Goal: Information Seeking & Learning: Learn about a topic

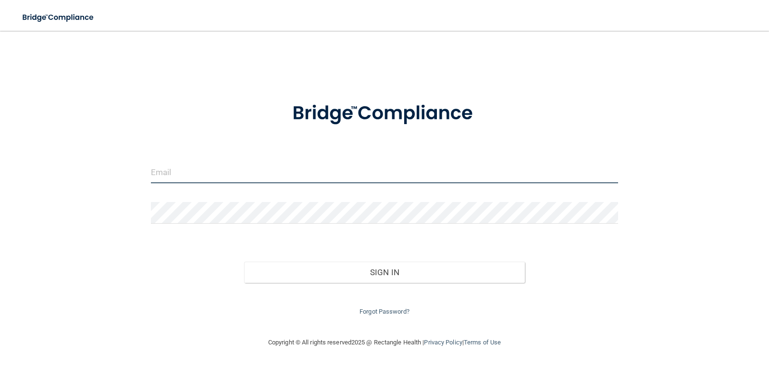
click at [215, 176] on input "email" at bounding box center [385, 172] width 468 height 22
type input "[EMAIL_ADDRESS][DOMAIN_NAME]"
click at [182, 200] on form "[EMAIL_ADDRESS][DOMAIN_NAME] Invalid email/password. You don't have permission …" at bounding box center [385, 202] width 468 height 229
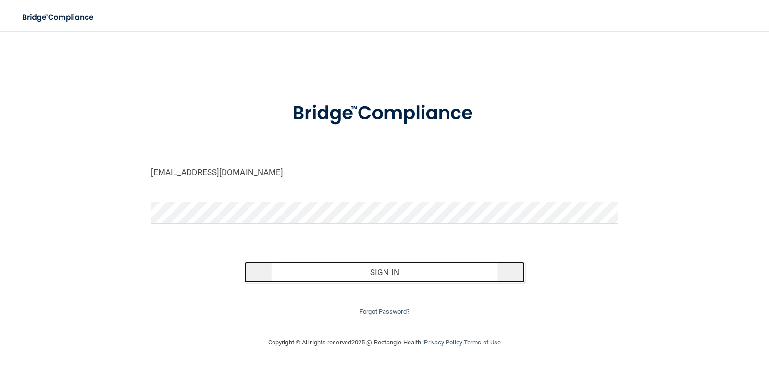
click at [402, 273] on button "Sign In" at bounding box center [384, 271] width 281 height 21
click at [388, 275] on button "Sign In" at bounding box center [384, 271] width 281 height 21
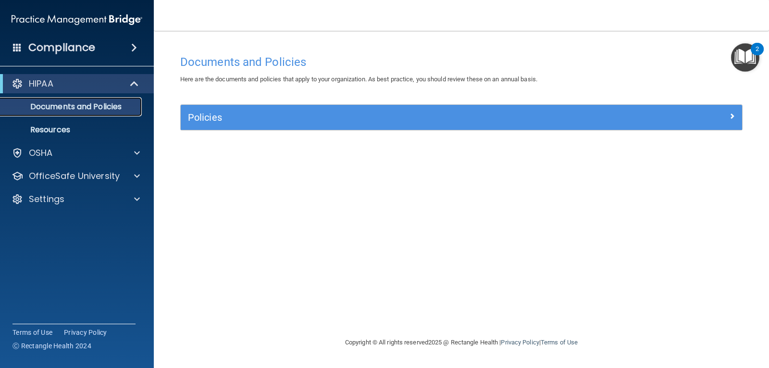
click at [82, 106] on p "Documents and Policies" at bounding box center [71, 107] width 131 height 10
click at [135, 82] on span at bounding box center [135, 84] width 8 height 12
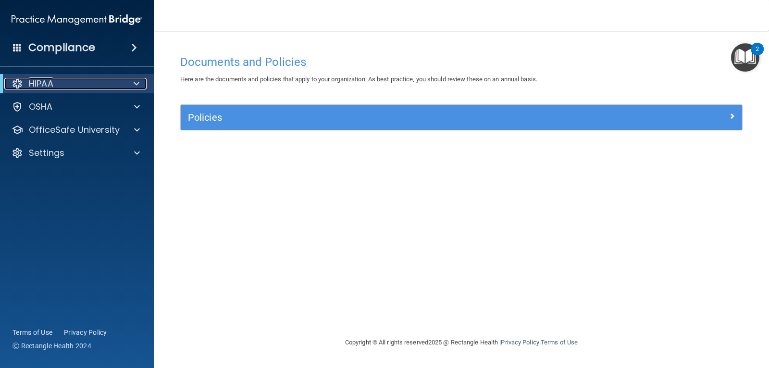
click at [135, 82] on span at bounding box center [137, 84] width 6 height 12
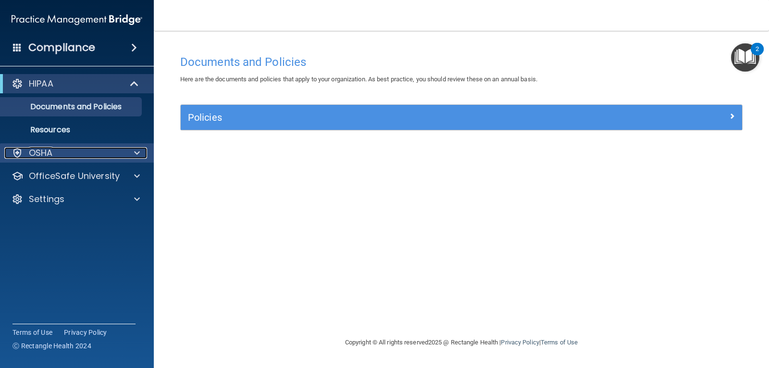
click at [132, 151] on div at bounding box center [136, 153] width 24 height 12
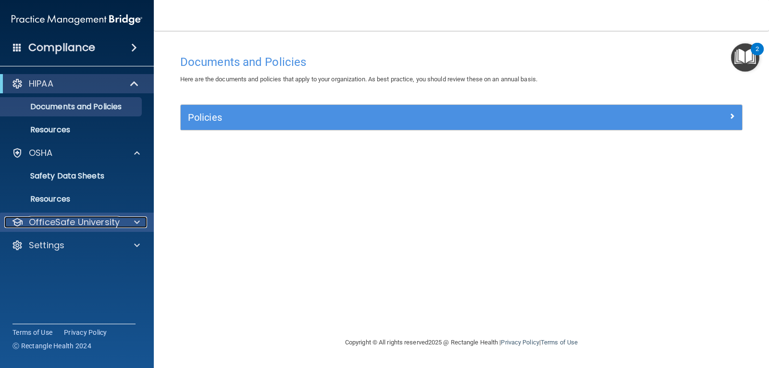
click at [138, 221] on span at bounding box center [137, 222] width 6 height 12
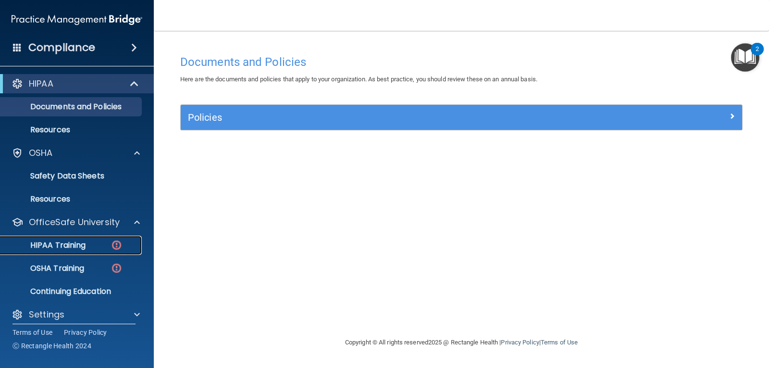
click at [76, 243] on p "HIPAA Training" at bounding box center [45, 245] width 79 height 10
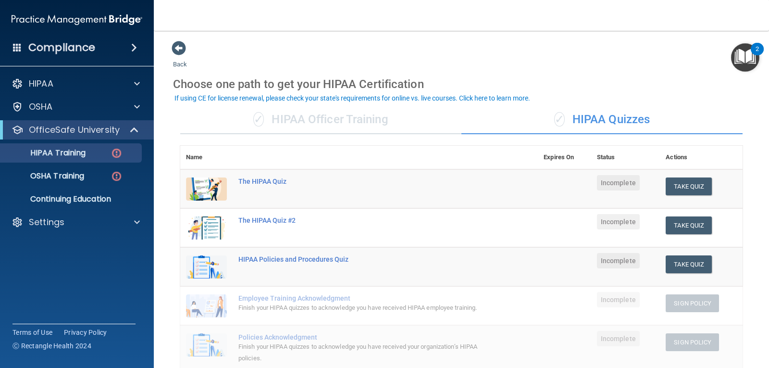
click at [210, 195] on img at bounding box center [206, 188] width 41 height 23
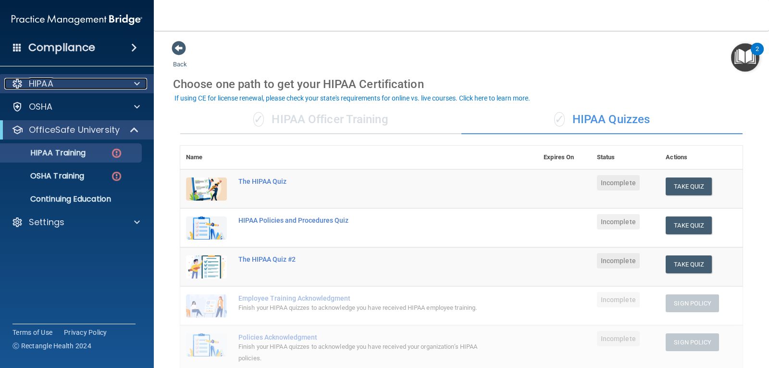
click at [46, 85] on p "HIPAA" at bounding box center [41, 84] width 25 height 12
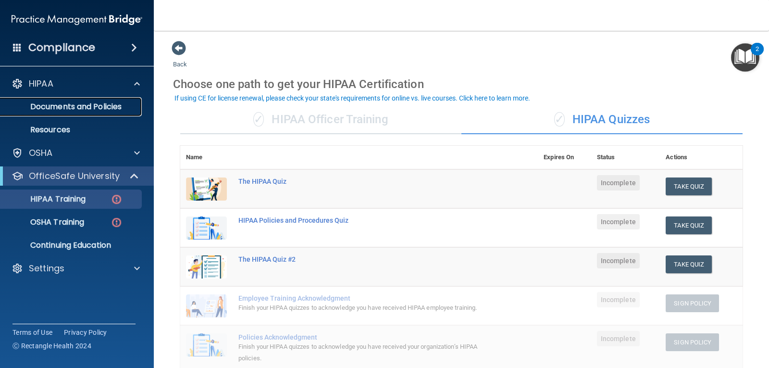
click at [69, 106] on p "Documents and Policies" at bounding box center [71, 107] width 131 height 10
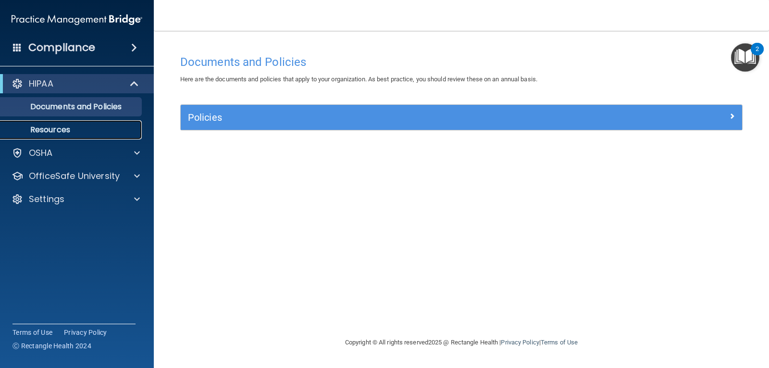
click at [65, 123] on link "Resources" at bounding box center [65, 129] width 151 height 19
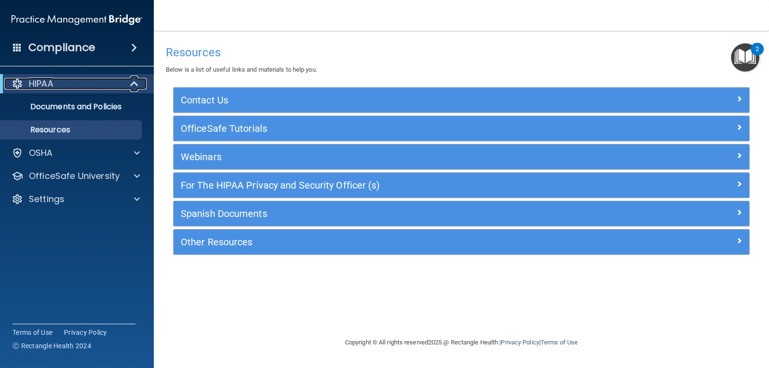
click at [50, 82] on p "HIPAA" at bounding box center [41, 84] width 25 height 12
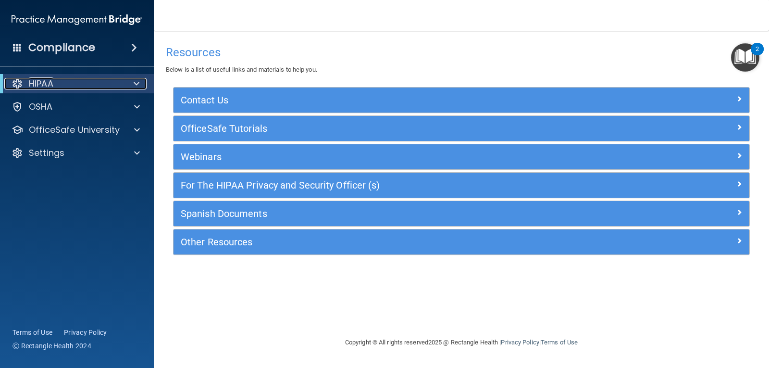
click at [50, 82] on p "HIPAA" at bounding box center [41, 84] width 25 height 12
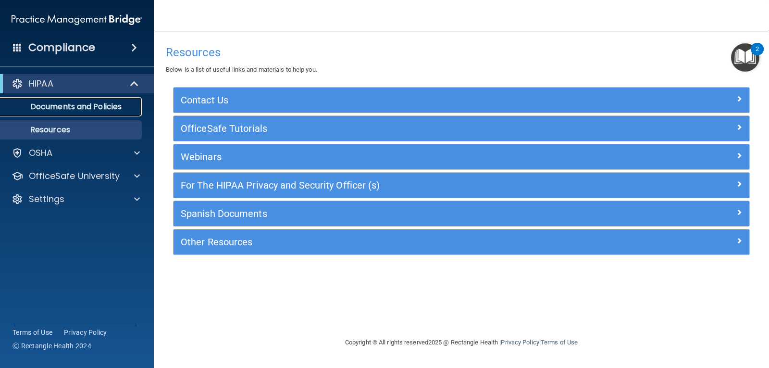
click at [55, 103] on p "Documents and Policies" at bounding box center [71, 107] width 131 height 10
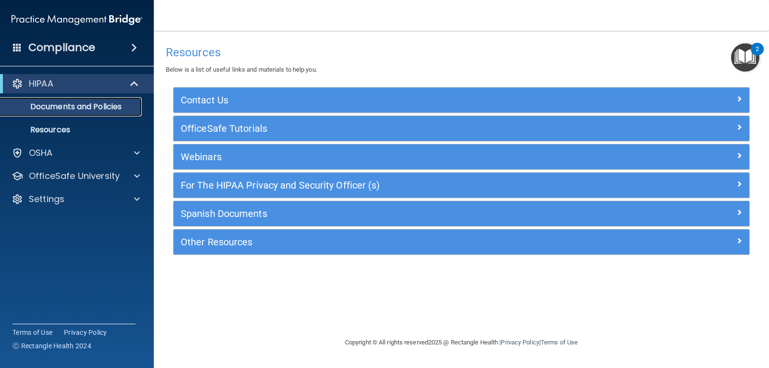
click at [55, 103] on p "Documents and Policies" at bounding box center [71, 107] width 131 height 10
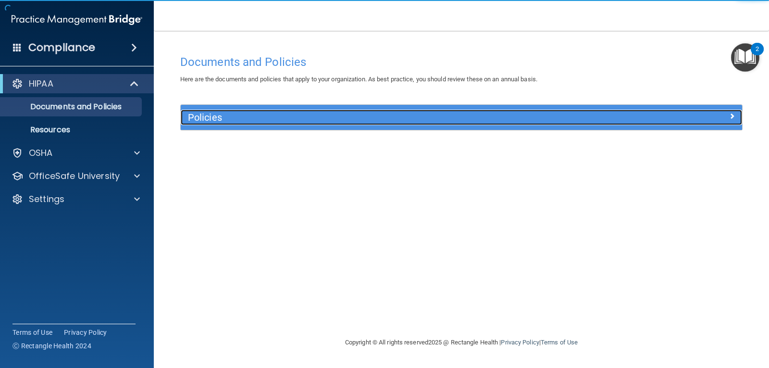
click at [205, 121] on h5 "Policies" at bounding box center [391, 117] width 407 height 11
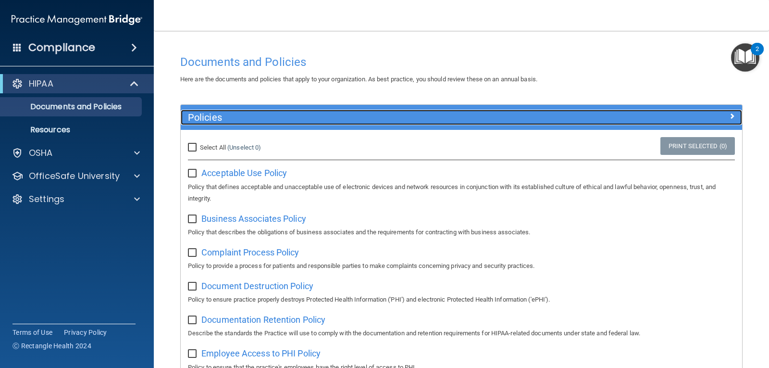
click at [205, 121] on h5 "Policies" at bounding box center [391, 117] width 407 height 11
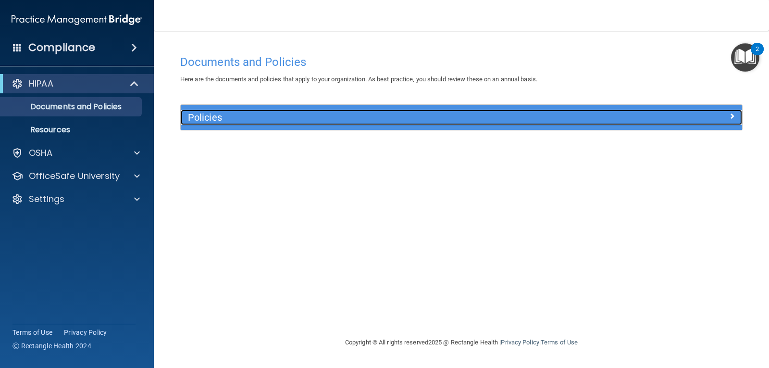
click at [213, 122] on h5 "Policies" at bounding box center [391, 117] width 407 height 11
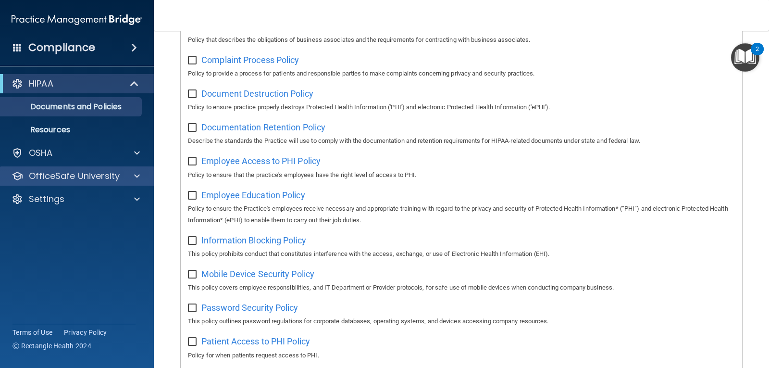
scroll to position [144, 0]
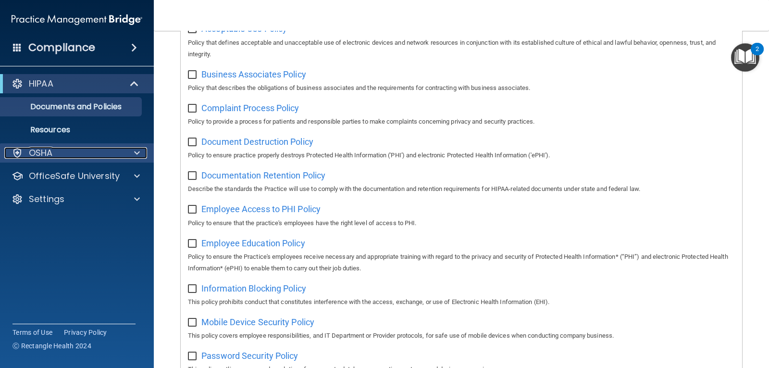
click at [41, 150] on p "OSHA" at bounding box center [41, 153] width 24 height 12
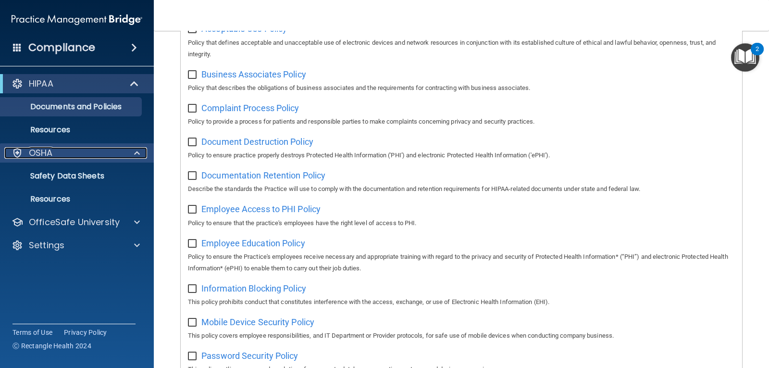
click at [41, 150] on p "OSHA" at bounding box center [41, 153] width 24 height 12
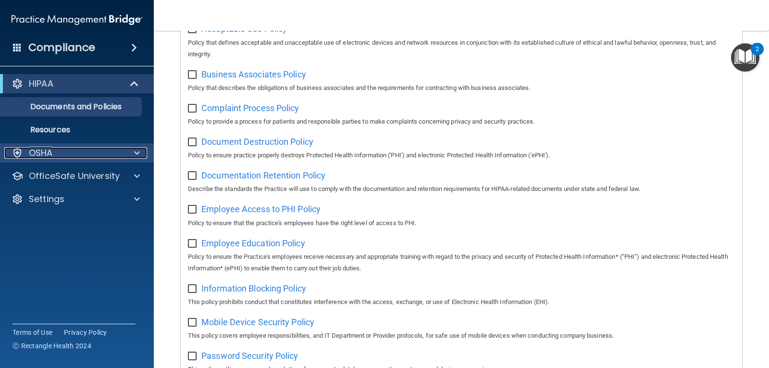
click at [41, 152] on p "OSHA" at bounding box center [41, 153] width 24 height 12
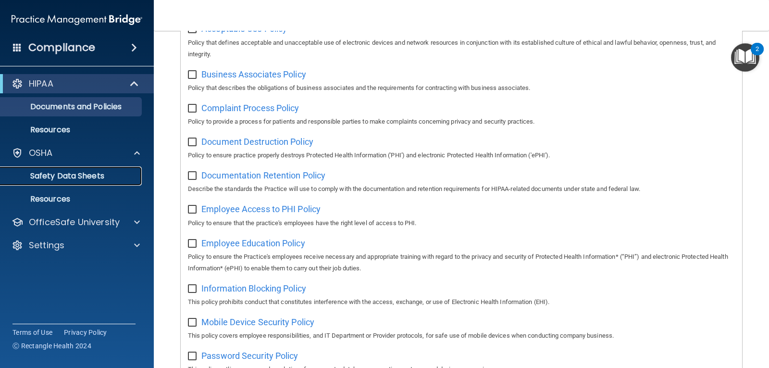
click at [43, 173] on p "Safety Data Sheets" at bounding box center [71, 176] width 131 height 10
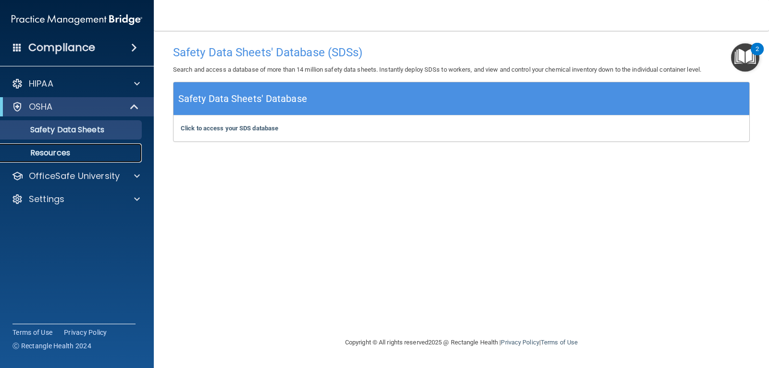
click at [64, 151] on p "Resources" at bounding box center [71, 153] width 131 height 10
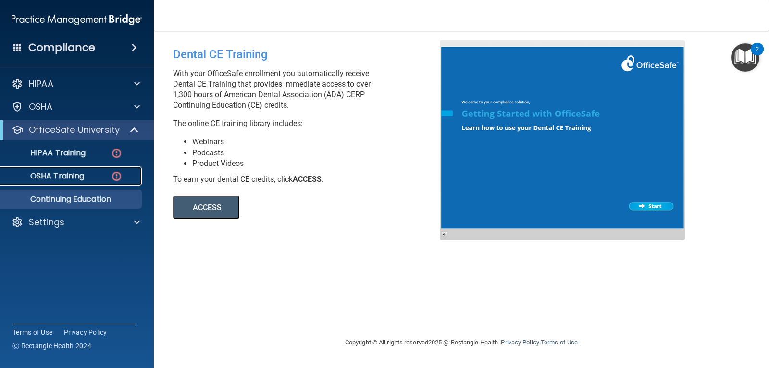
click at [72, 175] on p "OSHA Training" at bounding box center [45, 176] width 78 height 10
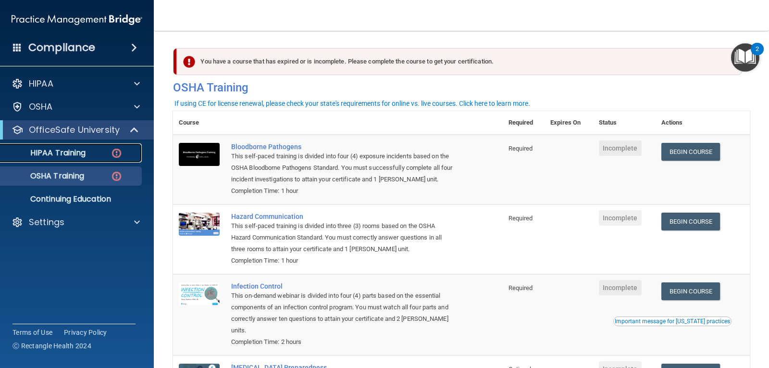
click at [80, 154] on p "HIPAA Training" at bounding box center [45, 153] width 79 height 10
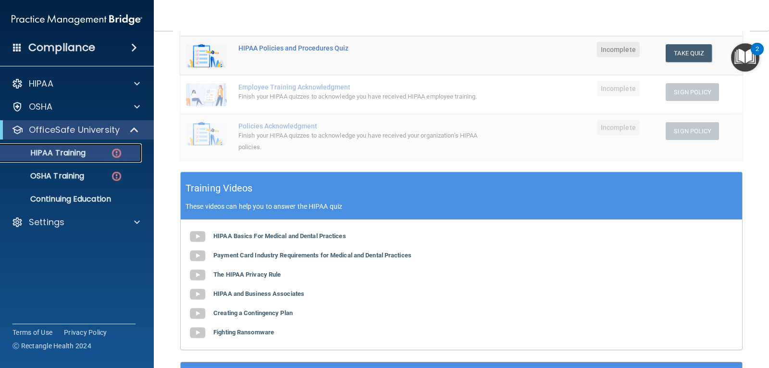
scroll to position [218, 0]
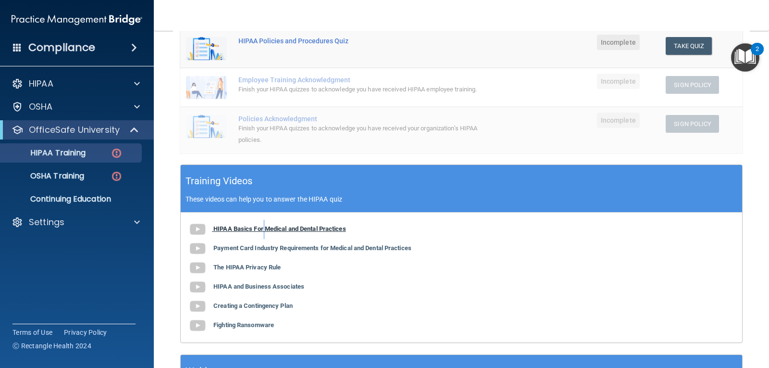
click at [264, 232] on b "HIPAA Basics For Medical and Dental Practices" at bounding box center [279, 228] width 133 height 7
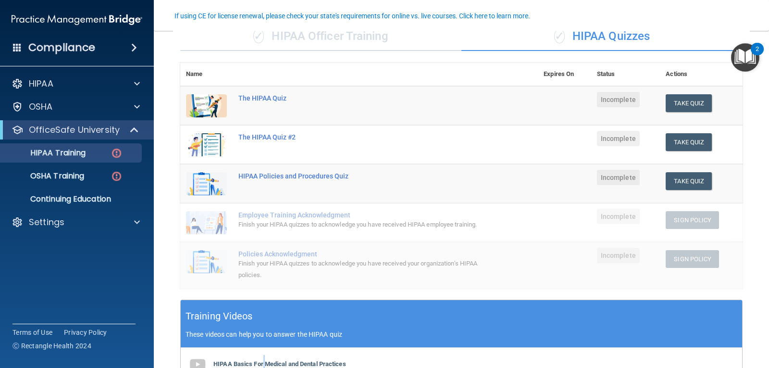
scroll to position [84, 0]
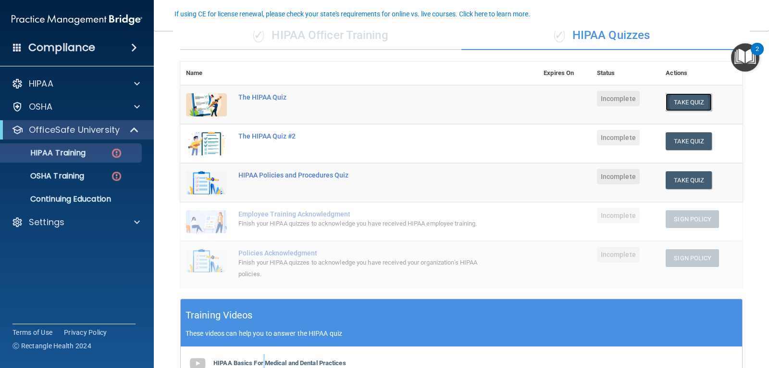
click at [672, 102] on button "Take Quiz" at bounding box center [689, 102] width 46 height 18
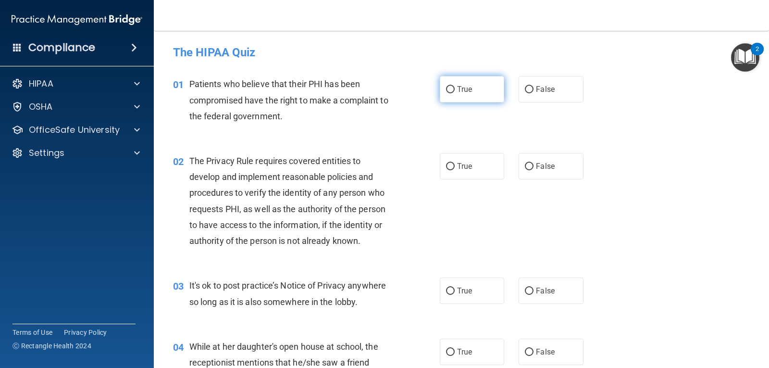
click at [447, 89] on input "True" at bounding box center [450, 89] width 9 height 7
radio input "true"
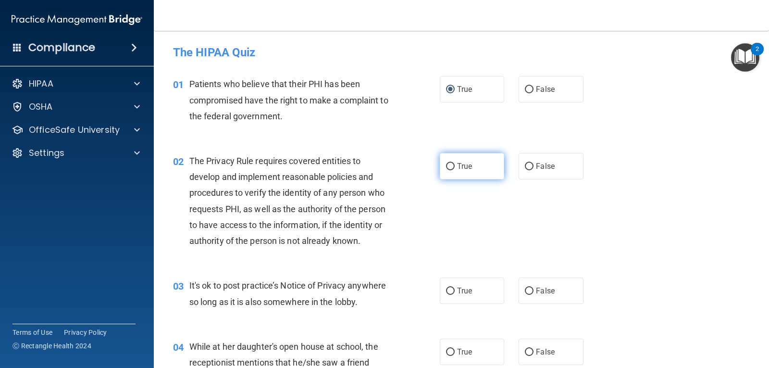
click at [450, 166] on input "True" at bounding box center [450, 166] width 9 height 7
radio input "true"
click at [525, 289] on input "False" at bounding box center [529, 290] width 9 height 7
radio input "true"
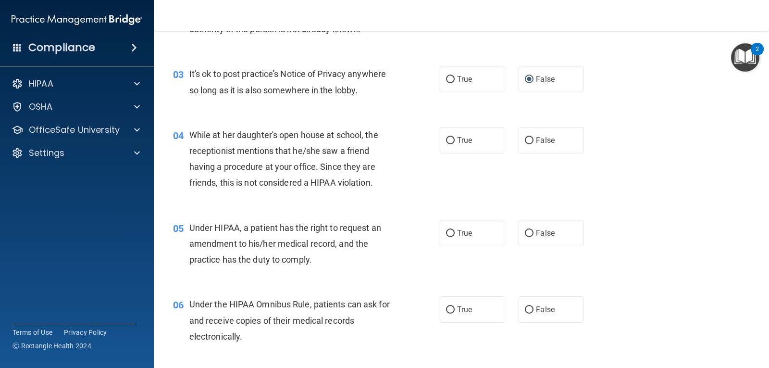
scroll to position [170, 0]
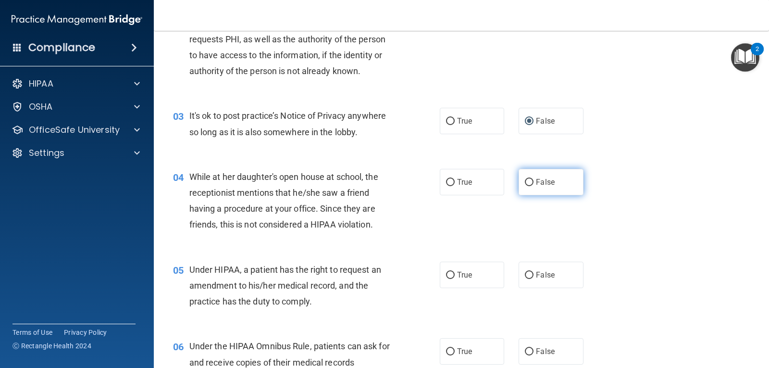
click at [525, 184] on input "False" at bounding box center [529, 182] width 9 height 7
radio input "true"
drag, startPoint x: 450, startPoint y: 274, endPoint x: 455, endPoint y: 270, distance: 6.2
click at [452, 272] on label "True" at bounding box center [472, 274] width 64 height 26
click at [452, 272] on input "True" at bounding box center [450, 275] width 9 height 7
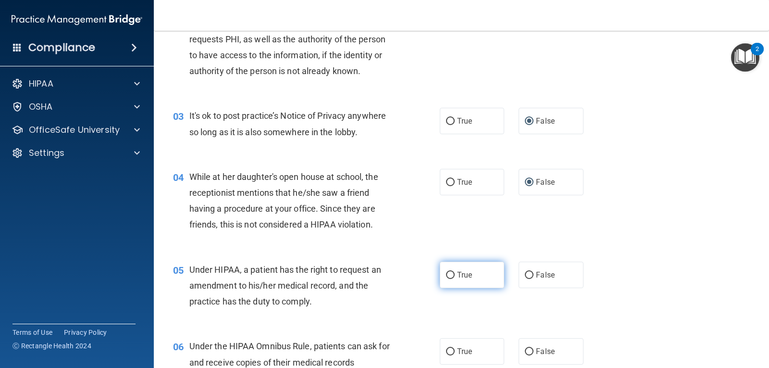
radio input "true"
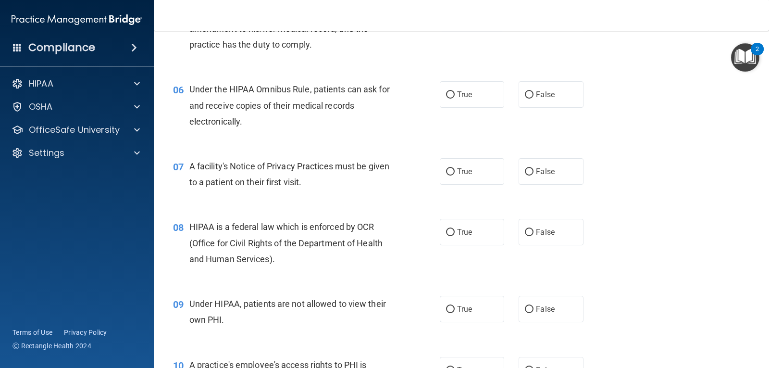
scroll to position [449, 0]
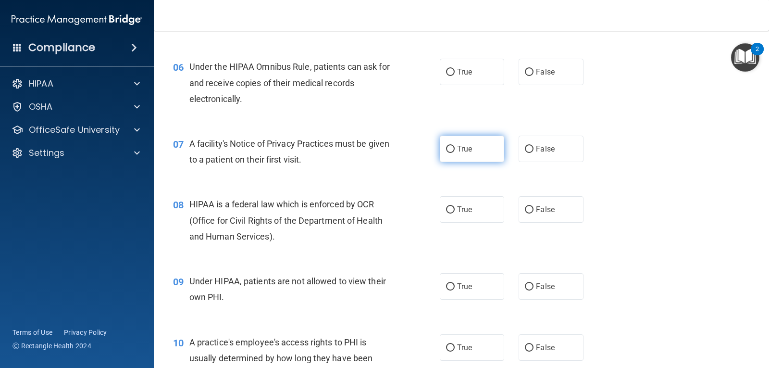
click at [449, 149] on input "True" at bounding box center [450, 149] width 9 height 7
radio input "true"
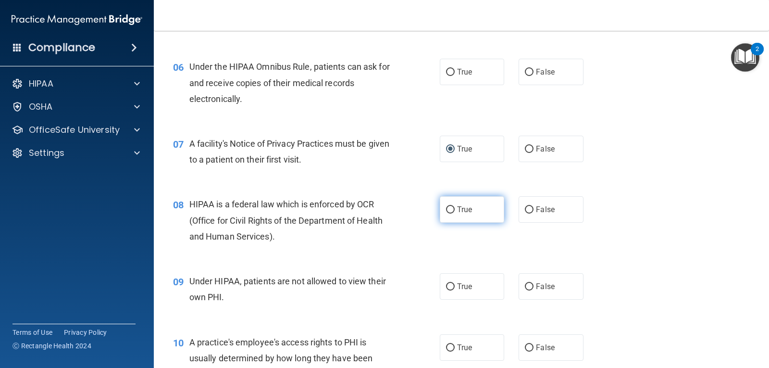
click at [446, 210] on input "True" at bounding box center [450, 209] width 9 height 7
radio input "true"
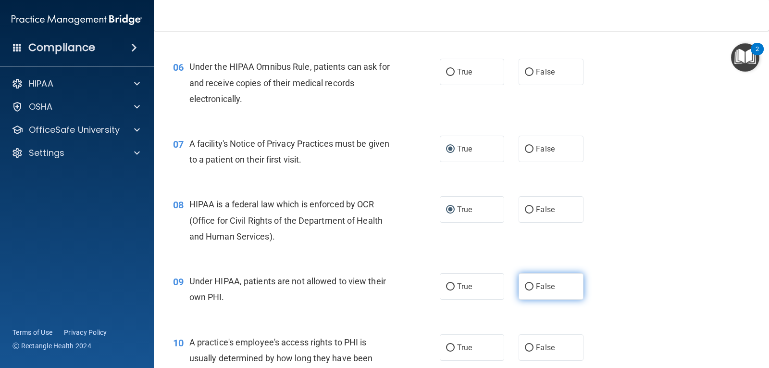
click at [525, 286] on input "False" at bounding box center [529, 286] width 9 height 7
radio input "true"
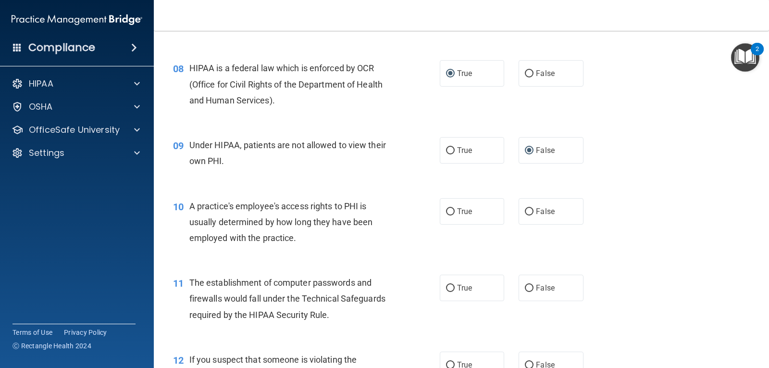
scroll to position [588, 0]
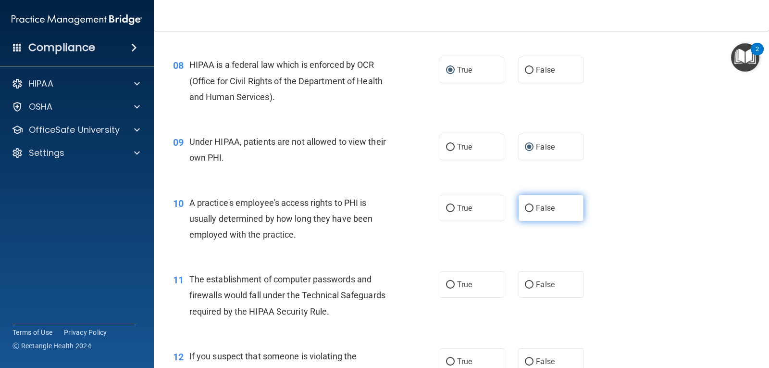
click at [526, 208] on input "False" at bounding box center [529, 208] width 9 height 7
radio input "true"
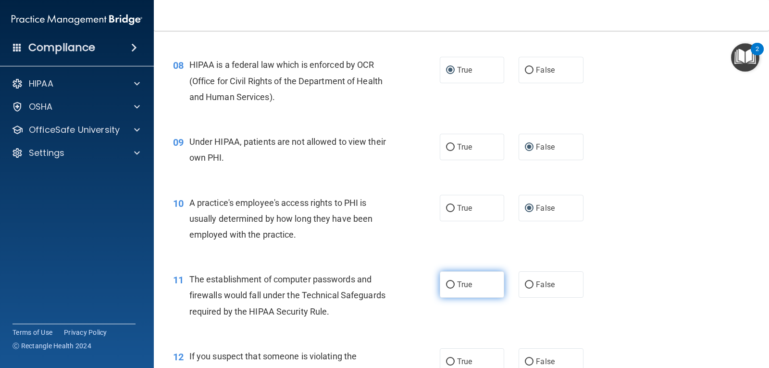
drag, startPoint x: 448, startPoint y: 285, endPoint x: 453, endPoint y: 285, distance: 4.8
click at [452, 285] on label "True" at bounding box center [472, 284] width 64 height 26
click at [452, 285] on input "True" at bounding box center [450, 284] width 9 height 7
radio input "true"
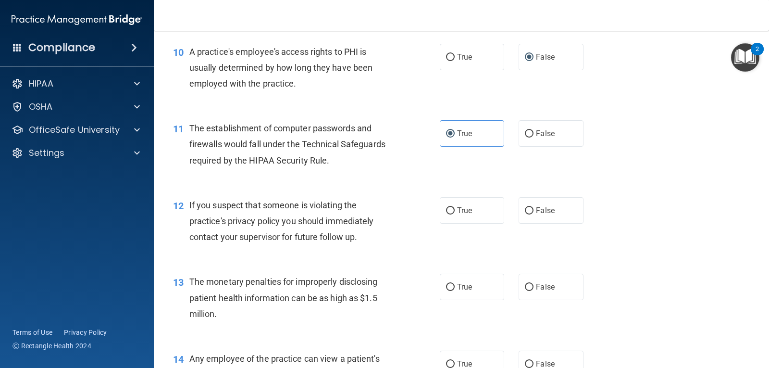
scroll to position [755, 0]
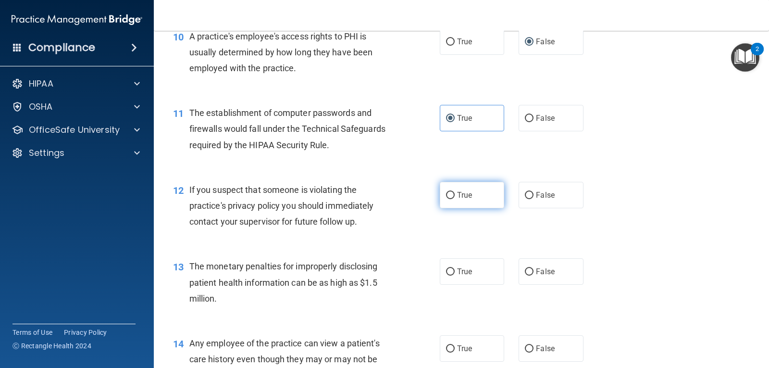
click at [448, 196] on input "True" at bounding box center [450, 195] width 9 height 7
radio input "true"
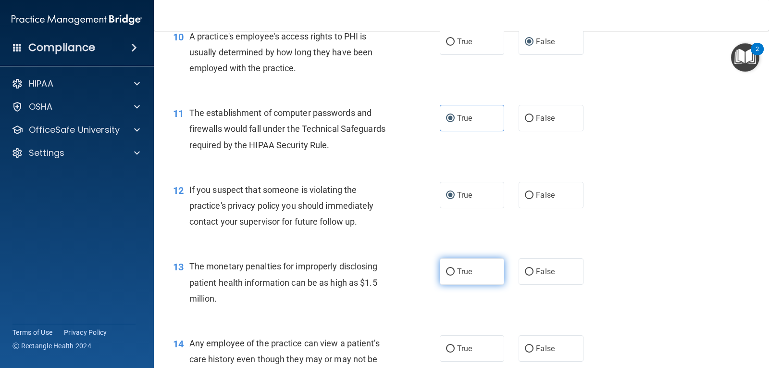
drag, startPoint x: 448, startPoint y: 269, endPoint x: 466, endPoint y: 261, distance: 19.4
click at [458, 269] on label "True" at bounding box center [472, 271] width 64 height 26
click at [455, 269] on input "True" at bounding box center [450, 271] width 9 height 7
radio input "true"
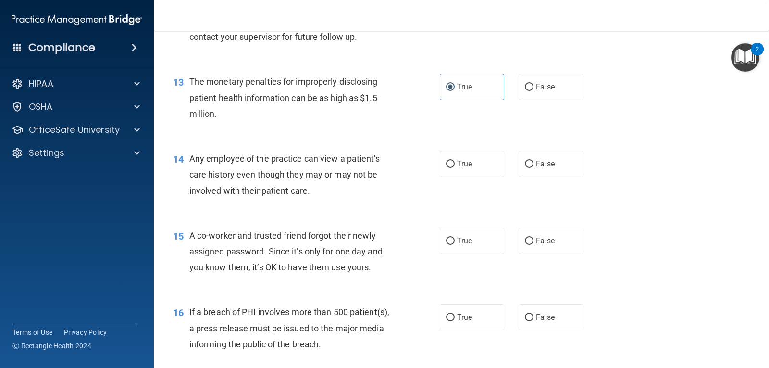
scroll to position [943, 0]
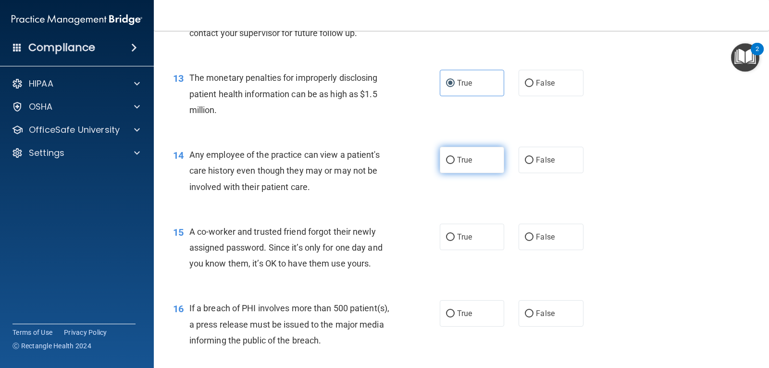
click at [449, 159] on input "True" at bounding box center [450, 160] width 9 height 7
radio input "true"
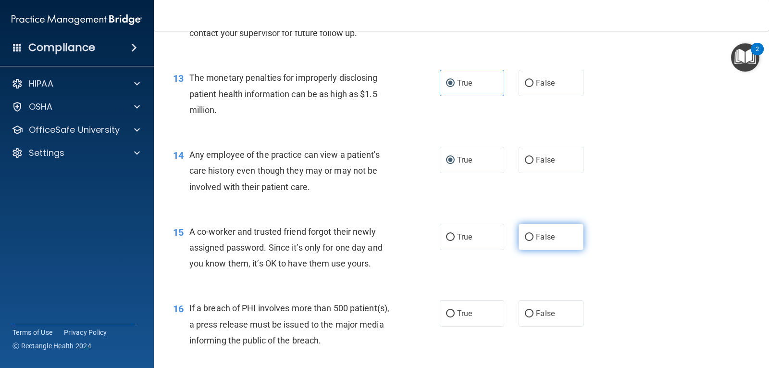
click at [528, 234] on input "False" at bounding box center [529, 237] width 9 height 7
radio input "true"
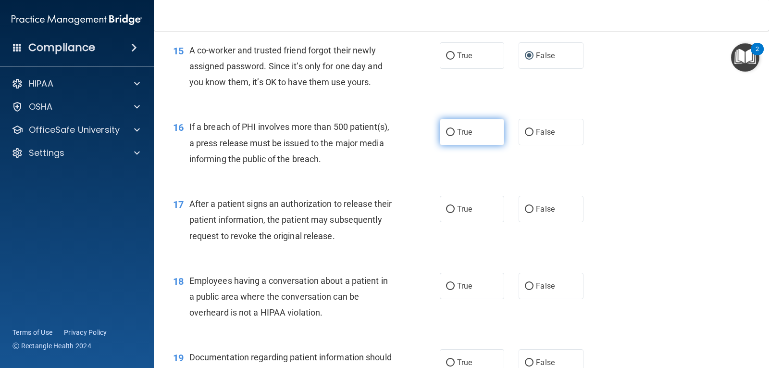
click at [449, 132] on input "True" at bounding box center [450, 132] width 9 height 7
radio input "true"
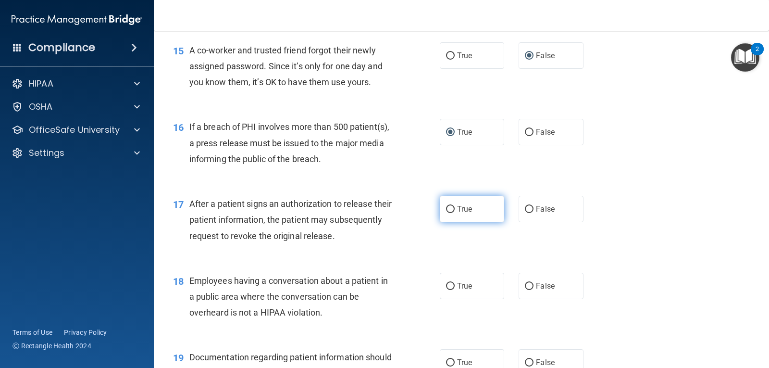
click at [448, 208] on input "True" at bounding box center [450, 209] width 9 height 7
radio input "true"
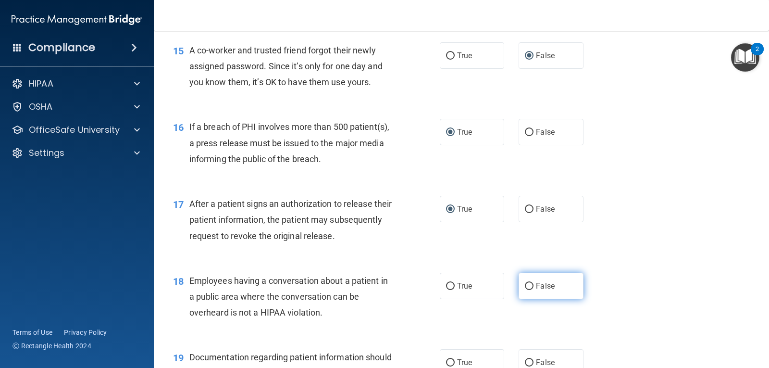
drag, startPoint x: 524, startPoint y: 286, endPoint x: 533, endPoint y: 291, distance: 10.1
click at [525, 285] on input "False" at bounding box center [529, 286] width 9 height 7
radio input "true"
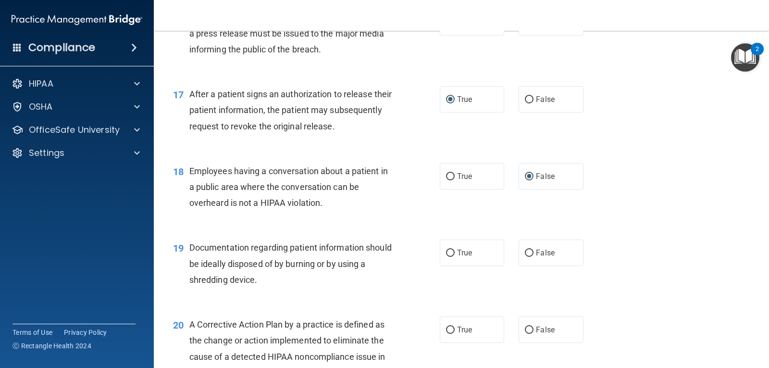
scroll to position [1252, 0]
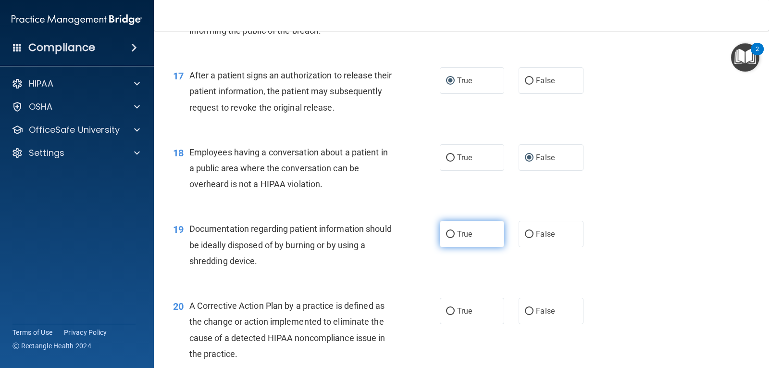
click at [449, 233] on input "True" at bounding box center [450, 234] width 9 height 7
radio input "true"
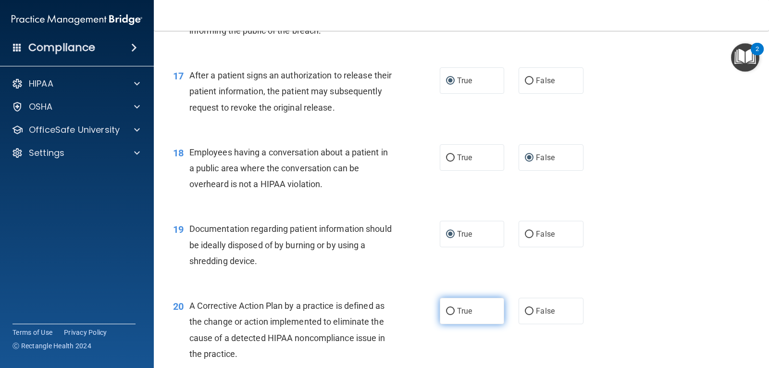
click at [450, 310] on input "True" at bounding box center [450, 311] width 9 height 7
radio input "true"
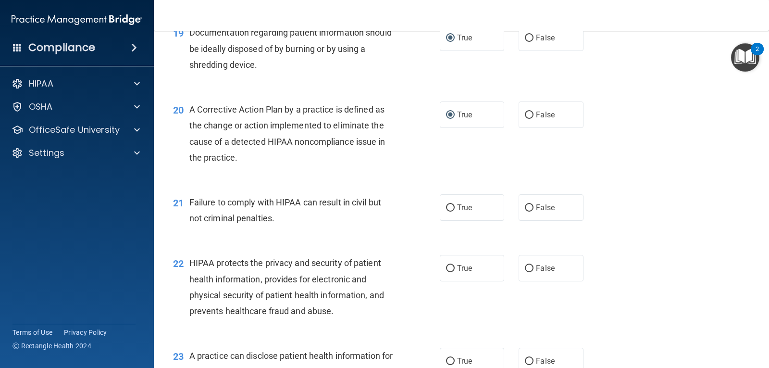
scroll to position [1456, 0]
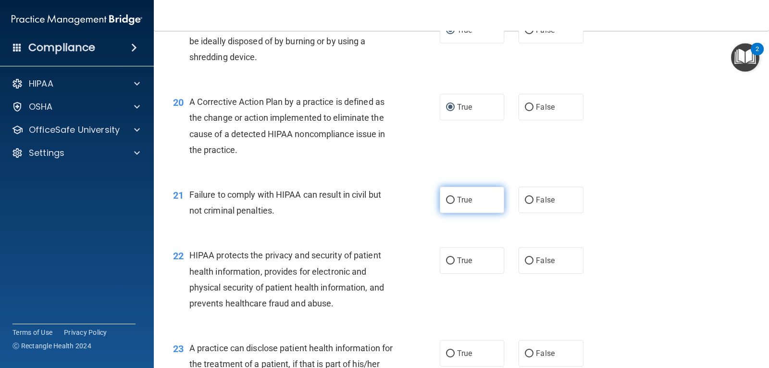
drag, startPoint x: 524, startPoint y: 199, endPoint x: 495, endPoint y: 207, distance: 30.8
click at [525, 199] on input "False" at bounding box center [529, 200] width 9 height 7
radio input "true"
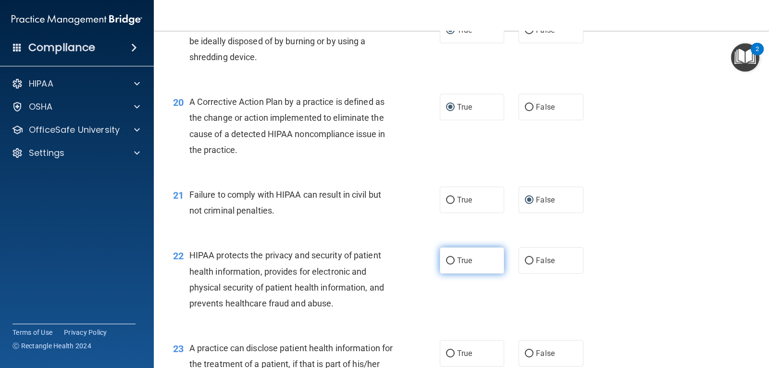
drag, startPoint x: 446, startPoint y: 259, endPoint x: 448, endPoint y: 251, distance: 7.9
click at [447, 258] on input "True" at bounding box center [450, 260] width 9 height 7
radio input "true"
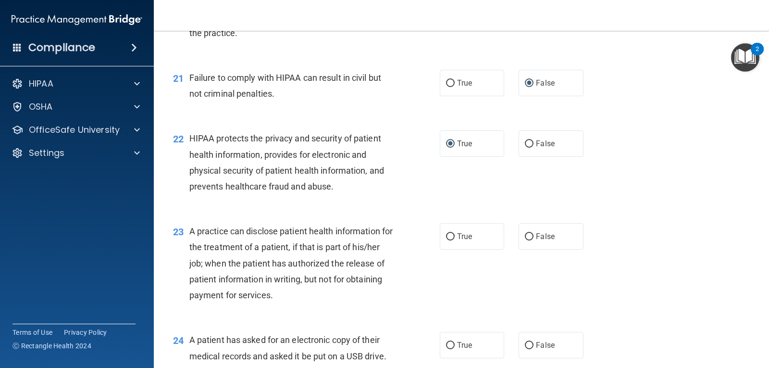
scroll to position [1577, 0]
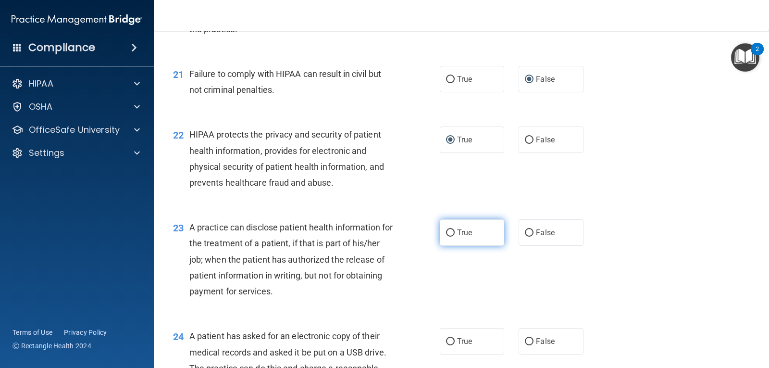
click at [448, 234] on input "True" at bounding box center [450, 232] width 9 height 7
radio input "true"
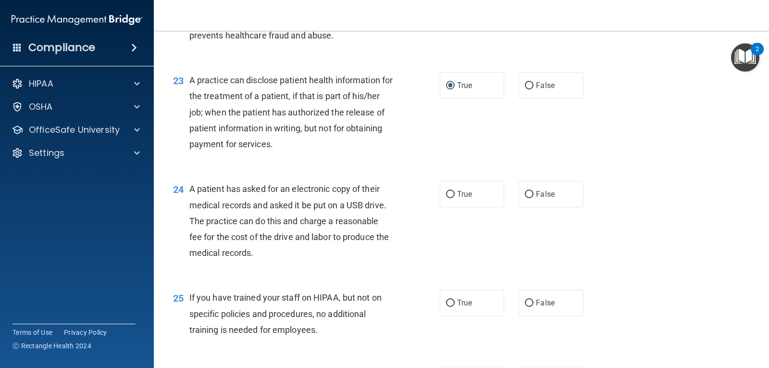
scroll to position [1716, 0]
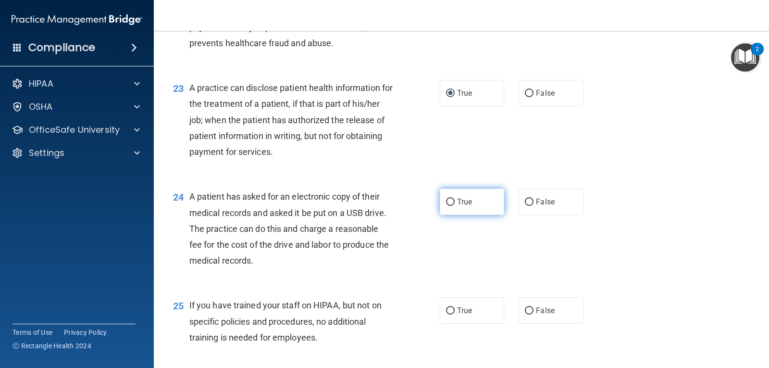
click at [446, 202] on input "True" at bounding box center [450, 201] width 9 height 7
radio input "true"
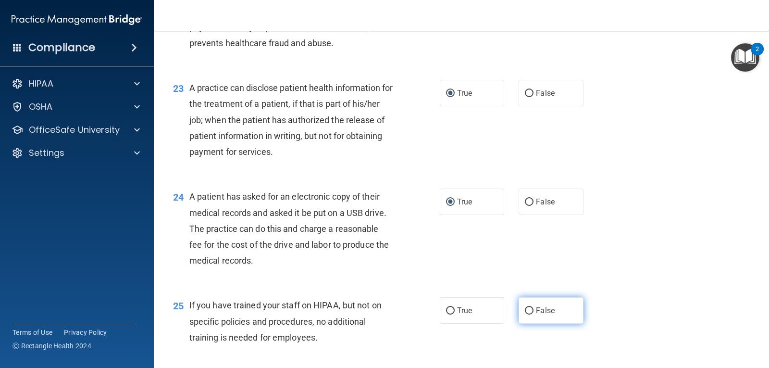
drag, startPoint x: 521, startPoint y: 312, endPoint x: 523, endPoint y: 306, distance: 5.9
click at [525, 311] on input "False" at bounding box center [529, 310] width 9 height 7
radio input "true"
click at [525, 309] on input "False" at bounding box center [529, 310] width 9 height 7
click at [525, 308] on input "False" at bounding box center [529, 310] width 9 height 7
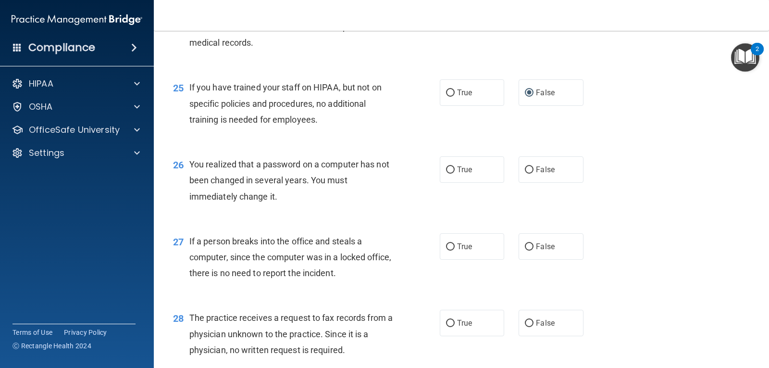
scroll to position [1960, 0]
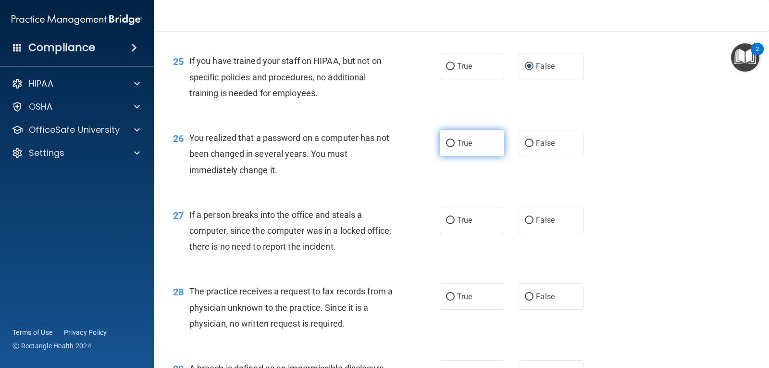
click at [449, 142] on input "True" at bounding box center [450, 143] width 9 height 7
radio input "true"
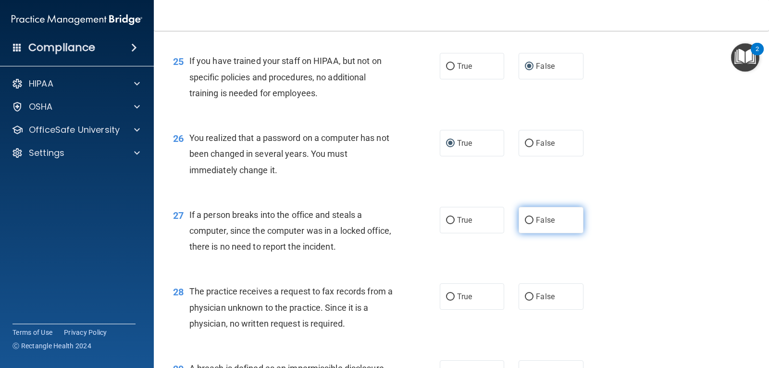
click at [525, 219] on input "False" at bounding box center [529, 220] width 9 height 7
radio input "true"
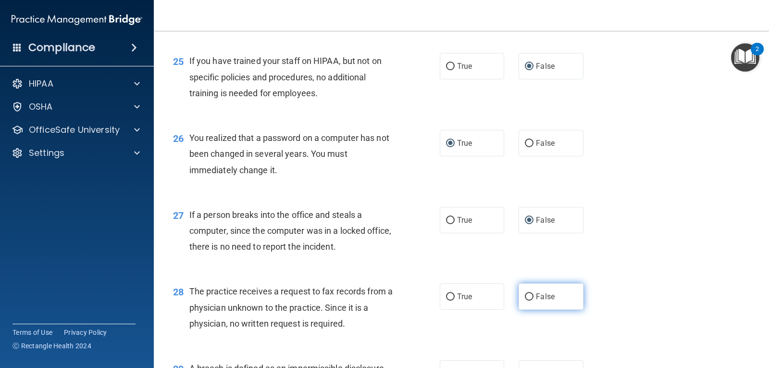
click at [528, 295] on input "False" at bounding box center [529, 296] width 9 height 7
radio input "true"
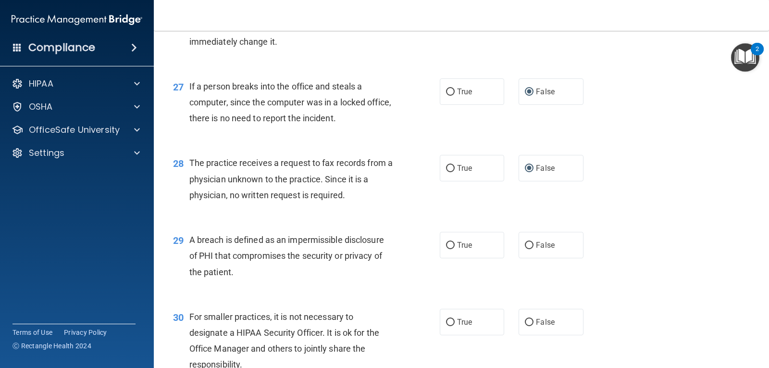
scroll to position [2085, 0]
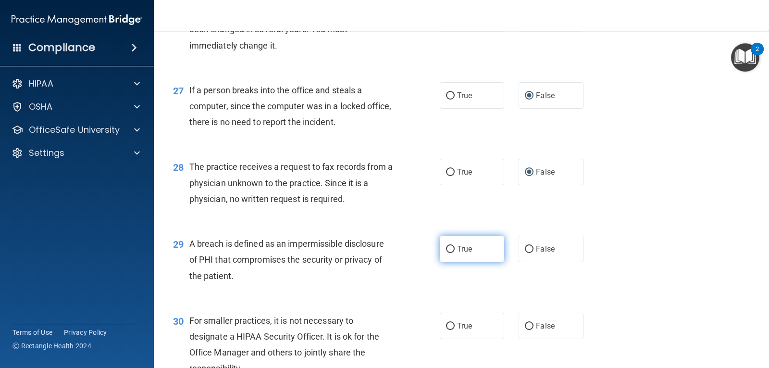
click at [449, 248] on input "True" at bounding box center [450, 249] width 9 height 7
radio input "true"
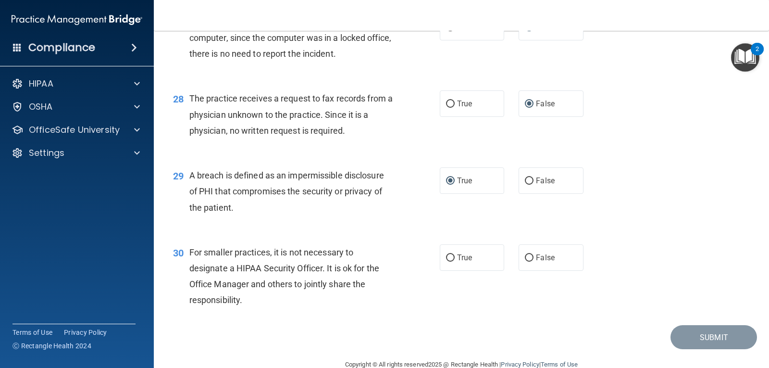
scroll to position [2173, 0]
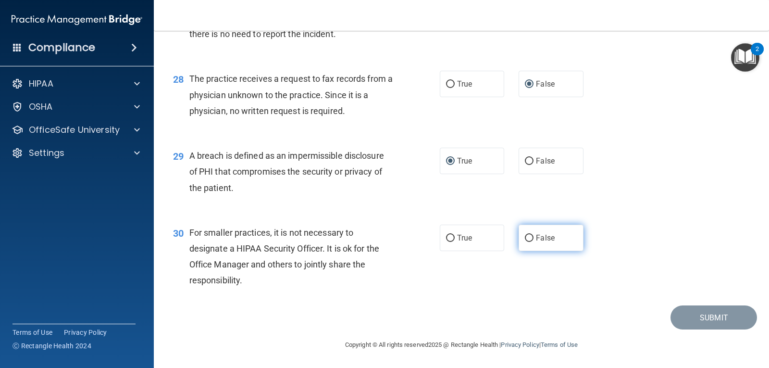
click at [525, 237] on input "False" at bounding box center [529, 238] width 9 height 7
radio input "true"
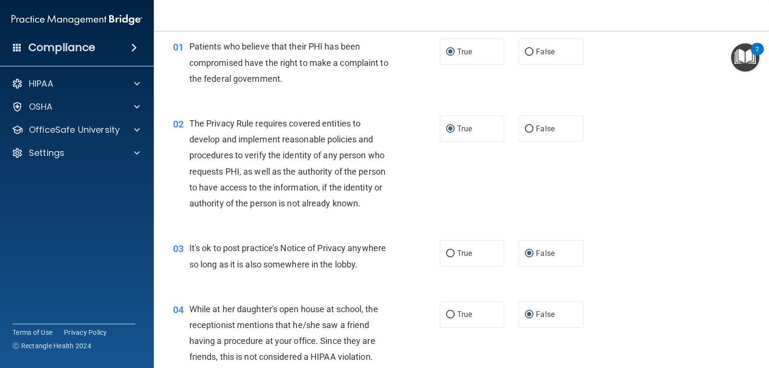
scroll to position [0, 0]
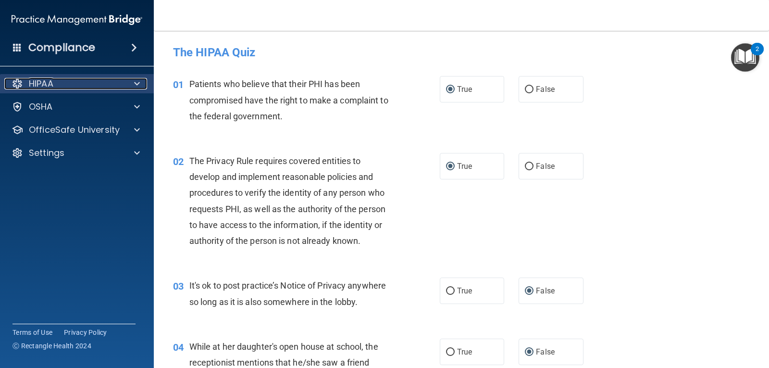
click at [139, 80] on span at bounding box center [137, 84] width 6 height 12
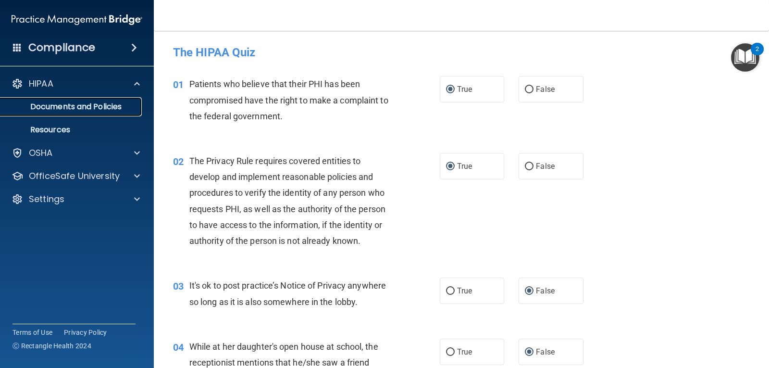
click at [65, 108] on p "Documents and Policies" at bounding box center [71, 107] width 131 height 10
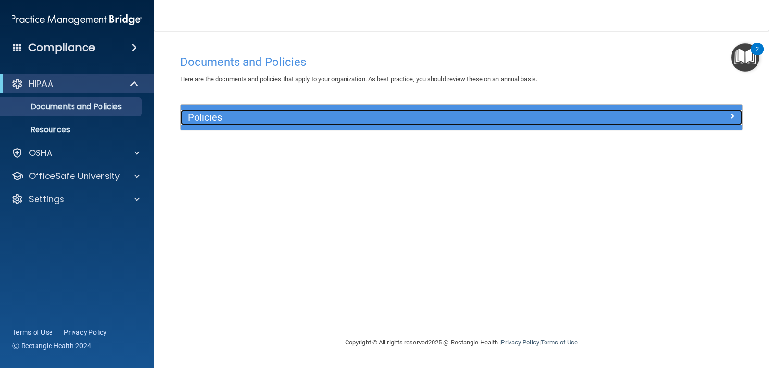
click at [732, 116] on span at bounding box center [732, 116] width 6 height 12
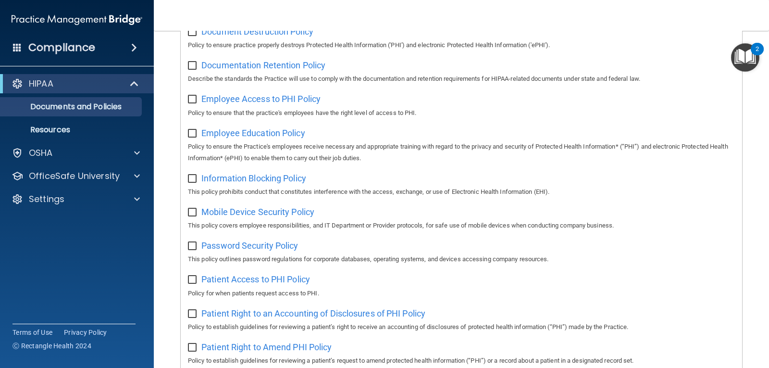
scroll to position [148, 0]
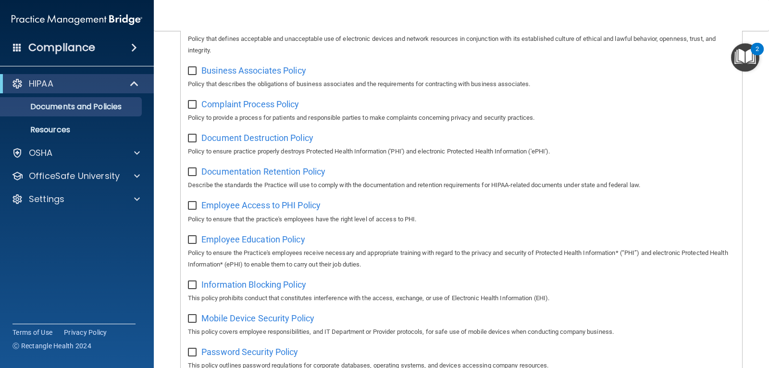
click at [131, 44] on span at bounding box center [134, 48] width 6 height 12
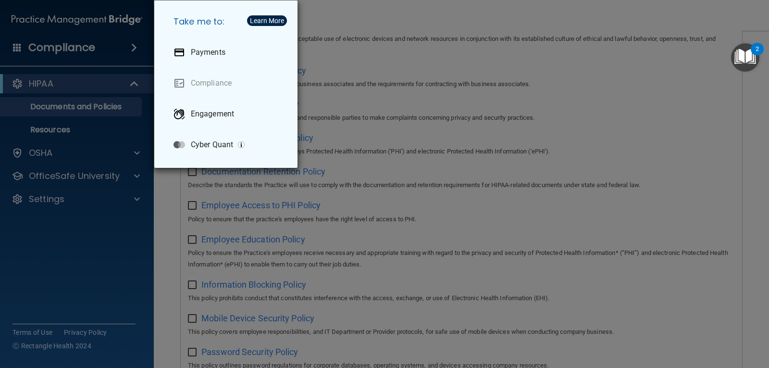
click at [107, 264] on div "Take me to: Payments Compliance Engagement Cyber Quant" at bounding box center [384, 184] width 769 height 368
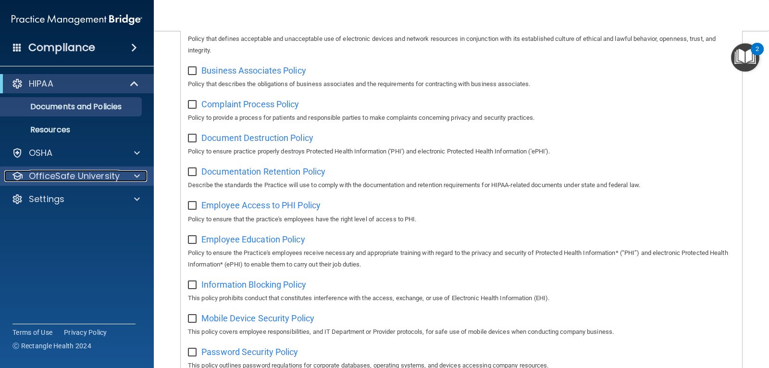
click at [140, 172] on div at bounding box center [136, 176] width 24 height 12
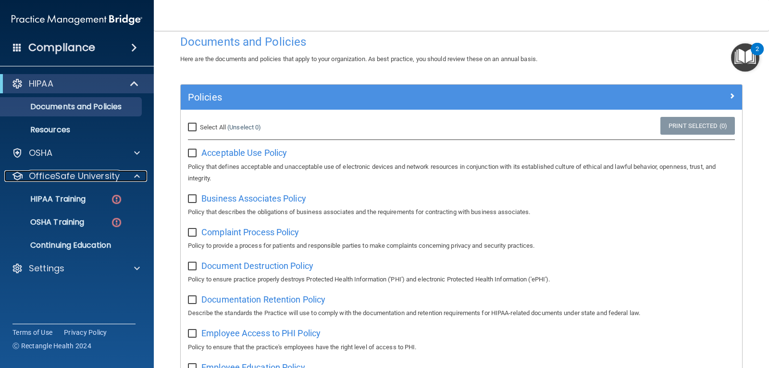
scroll to position [0, 0]
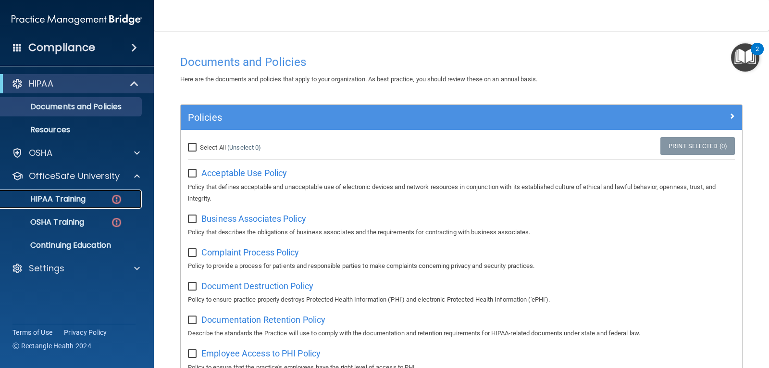
click at [57, 191] on link "HIPAA Training" at bounding box center [65, 198] width 151 height 19
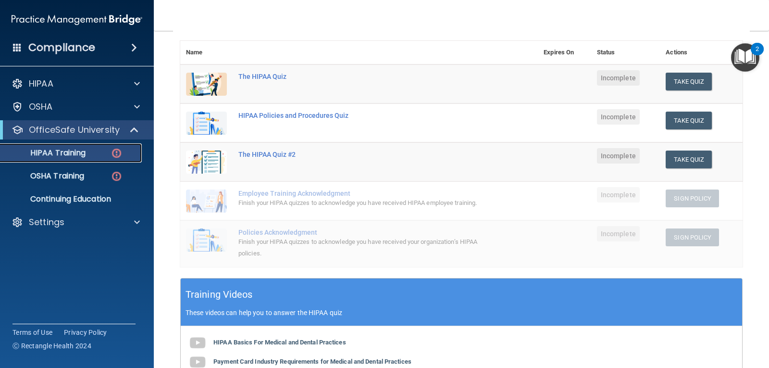
scroll to position [46, 0]
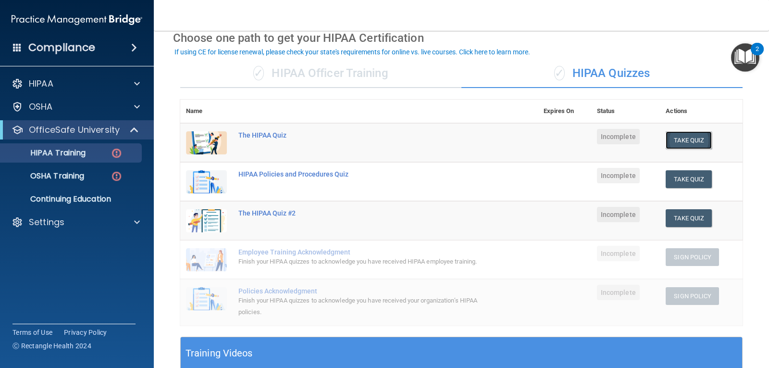
click at [673, 141] on button "Take Quiz" at bounding box center [689, 140] width 46 height 18
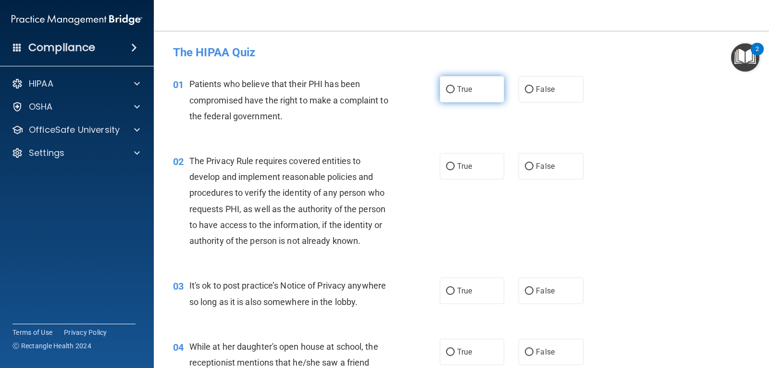
click at [446, 90] on input "True" at bounding box center [450, 89] width 9 height 7
radio input "true"
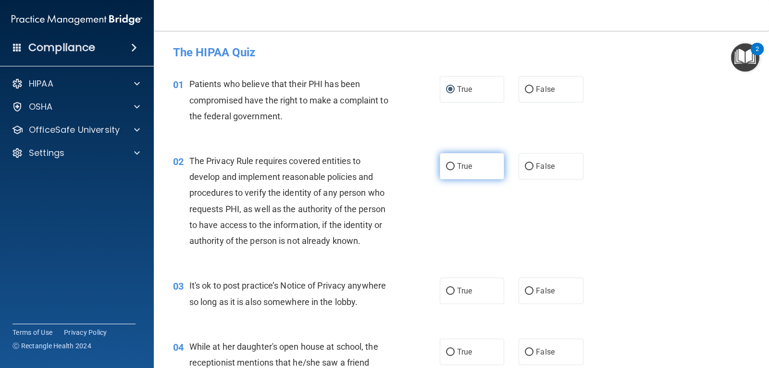
drag, startPoint x: 448, startPoint y: 166, endPoint x: 446, endPoint y: 156, distance: 10.7
click at [448, 166] on input "True" at bounding box center [450, 166] width 9 height 7
radio input "true"
drag, startPoint x: 526, startPoint y: 289, endPoint x: 618, endPoint y: 300, distance: 92.5
click at [527, 289] on input "False" at bounding box center [529, 290] width 9 height 7
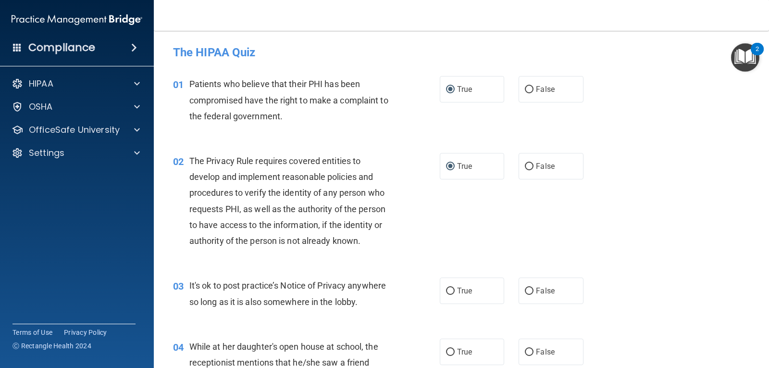
radio input "true"
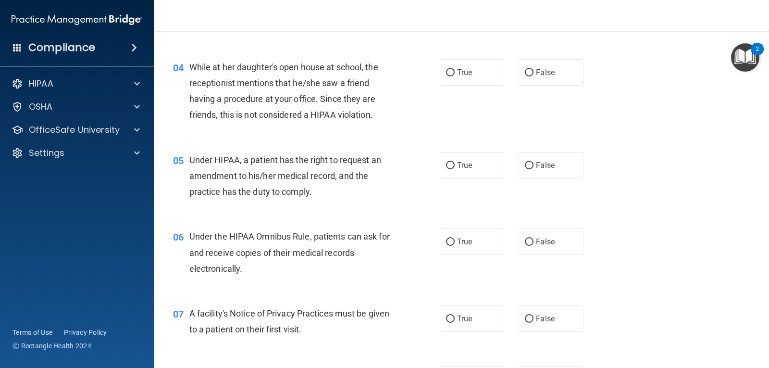
scroll to position [283, 0]
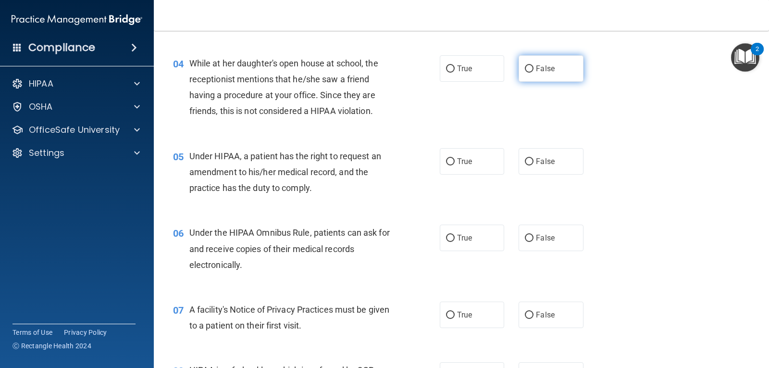
click at [527, 68] on input "False" at bounding box center [529, 68] width 9 height 7
radio input "true"
drag, startPoint x: 449, startPoint y: 161, endPoint x: 439, endPoint y: 175, distance: 17.6
click at [449, 160] on input "True" at bounding box center [450, 161] width 9 height 7
radio input "true"
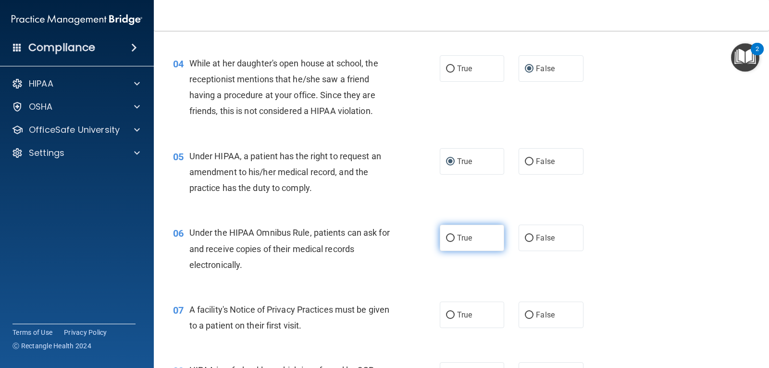
click at [447, 238] on input "True" at bounding box center [450, 238] width 9 height 7
radio input "true"
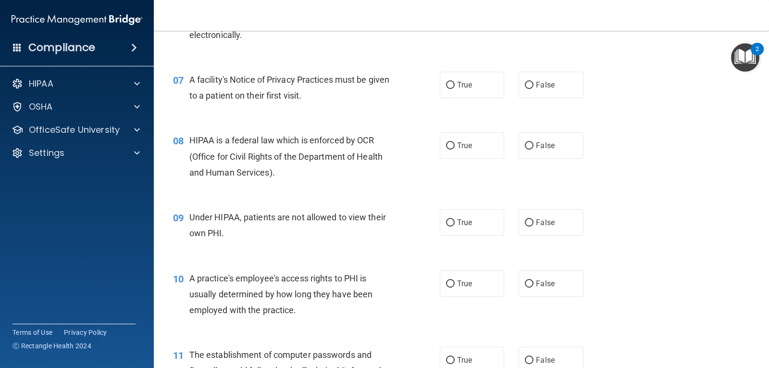
scroll to position [543, 0]
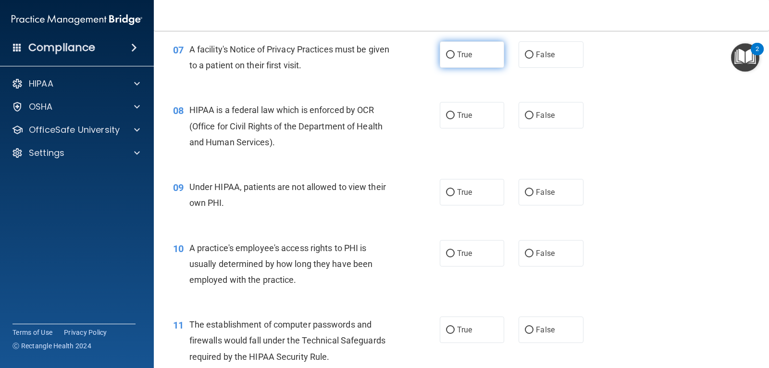
click at [449, 55] on input "True" at bounding box center [450, 54] width 9 height 7
radio input "true"
click at [448, 115] on input "True" at bounding box center [450, 115] width 9 height 7
radio input "true"
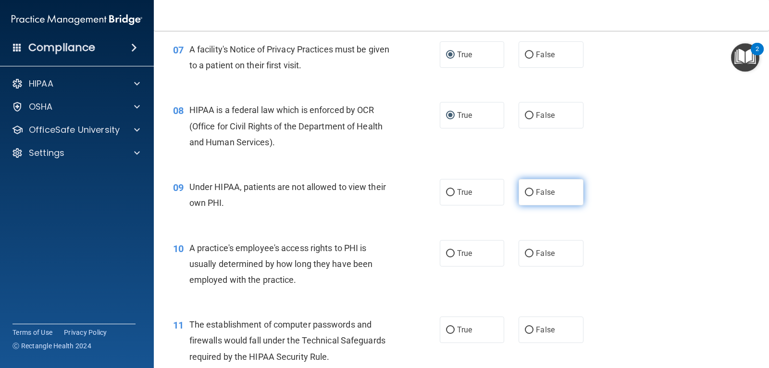
click at [527, 191] on input "False" at bounding box center [529, 192] width 9 height 7
radio input "true"
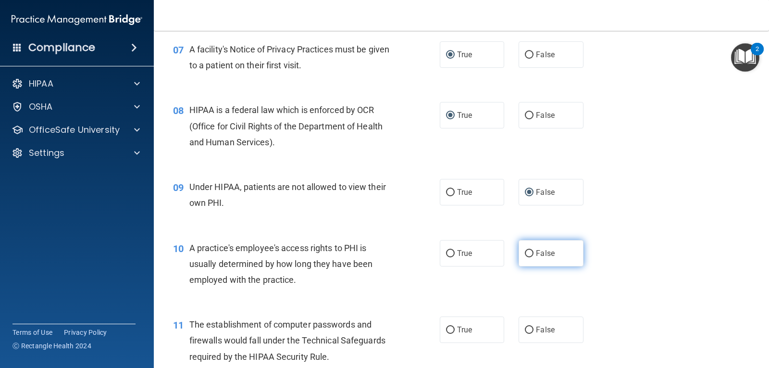
drag, startPoint x: 524, startPoint y: 251, endPoint x: 545, endPoint y: 248, distance: 21.8
click at [529, 251] on input "False" at bounding box center [529, 253] width 9 height 7
radio input "true"
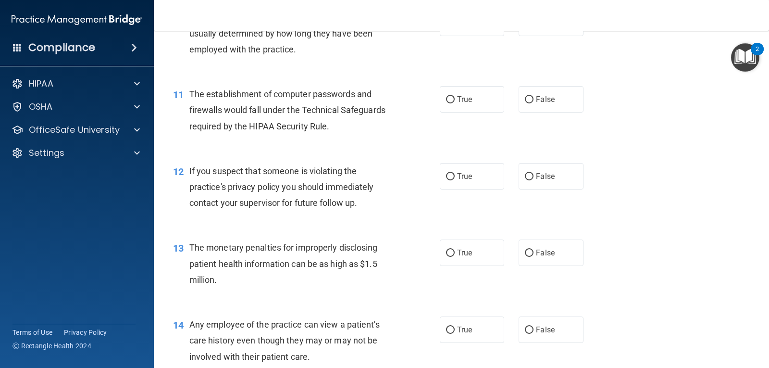
scroll to position [788, 0]
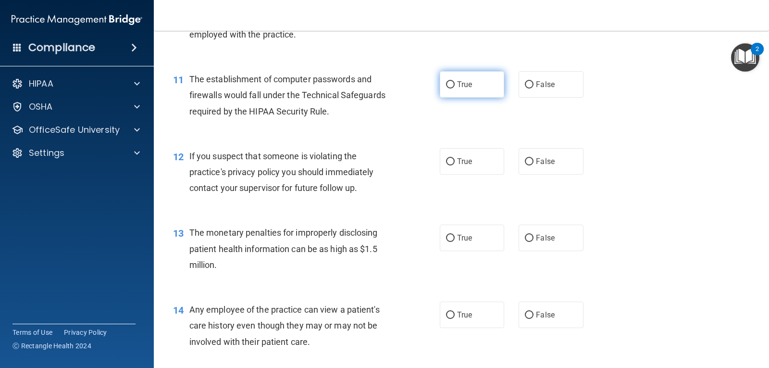
click at [447, 82] on input "True" at bounding box center [450, 84] width 9 height 7
radio input "true"
click at [446, 162] on input "True" at bounding box center [450, 161] width 9 height 7
radio input "true"
drag, startPoint x: 448, startPoint y: 236, endPoint x: 502, endPoint y: 238, distance: 53.4
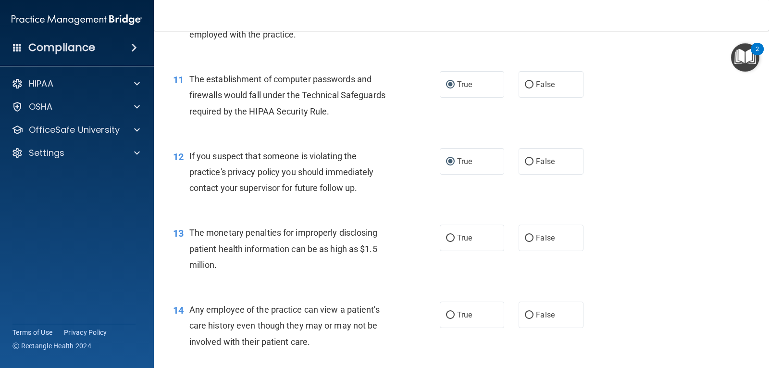
click at [454, 236] on label "True" at bounding box center [472, 237] width 64 height 26
click at [454, 236] on input "True" at bounding box center [450, 238] width 9 height 7
radio input "true"
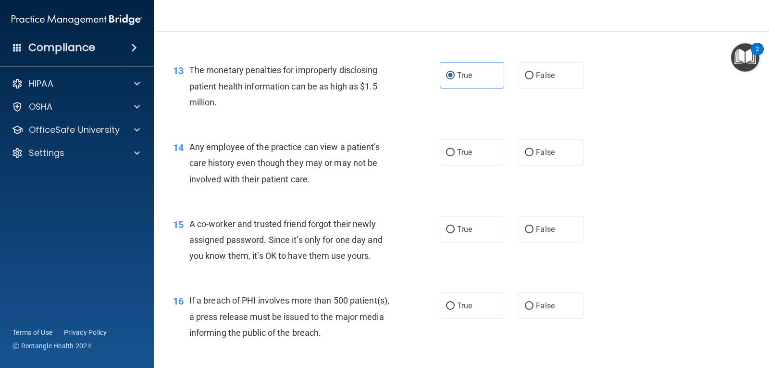
scroll to position [962, 0]
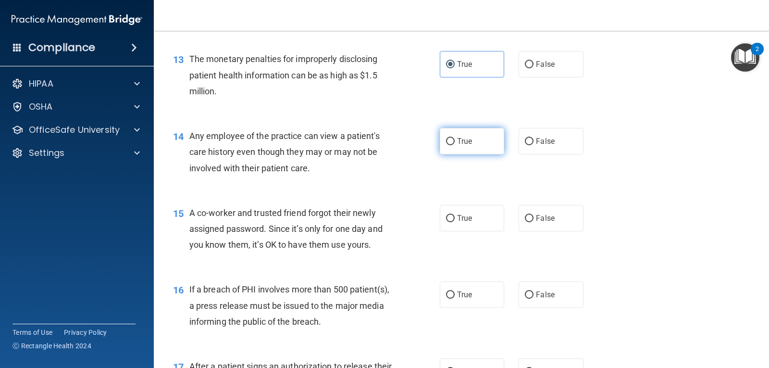
click at [446, 140] on input "True" at bounding box center [450, 141] width 9 height 7
radio input "true"
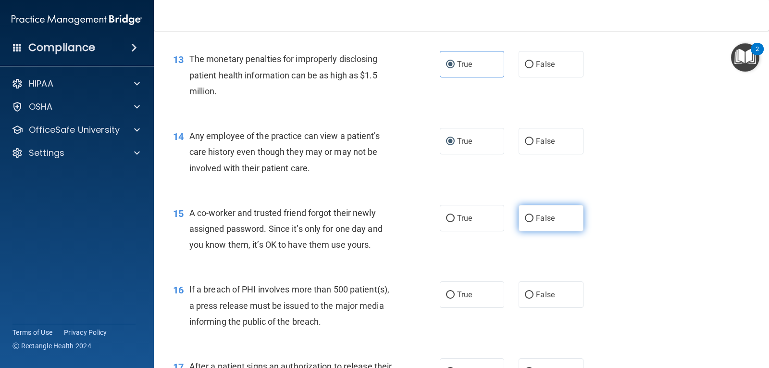
click at [527, 215] on input "False" at bounding box center [529, 218] width 9 height 7
radio input "true"
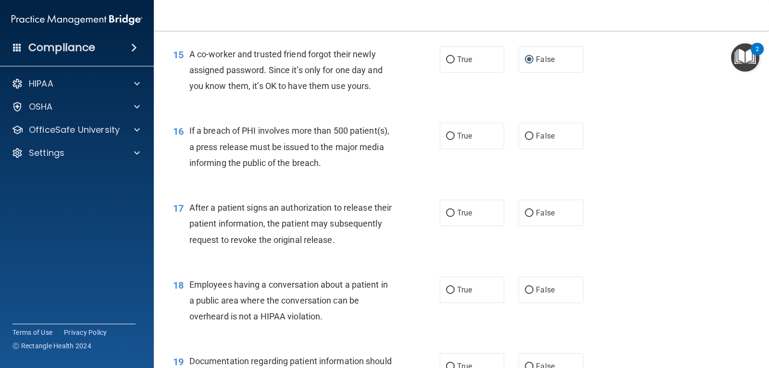
scroll to position [1136, 0]
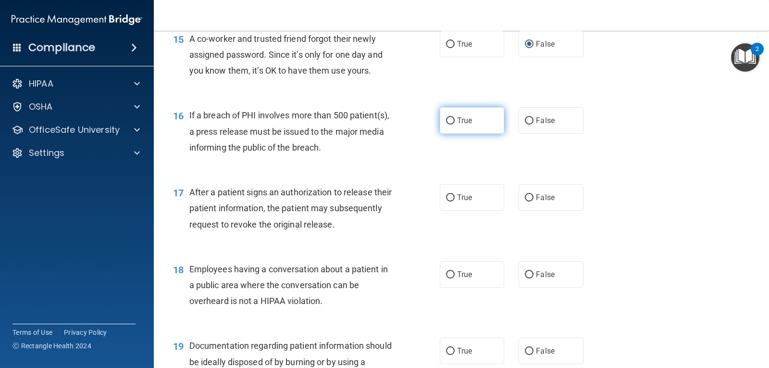
click at [446, 118] on input "True" at bounding box center [450, 120] width 9 height 7
radio input "true"
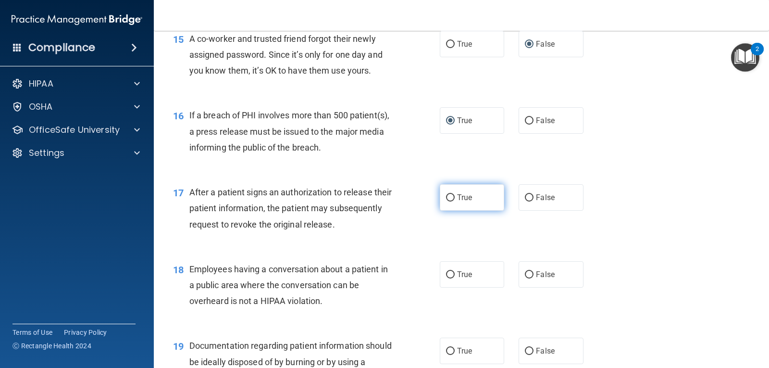
drag, startPoint x: 447, startPoint y: 197, endPoint x: 458, endPoint y: 194, distance: 11.4
click at [450, 195] on input "True" at bounding box center [450, 197] width 9 height 7
radio input "true"
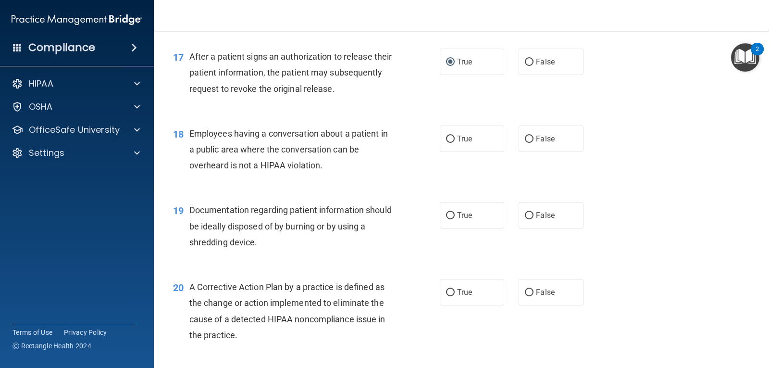
scroll to position [1332, 0]
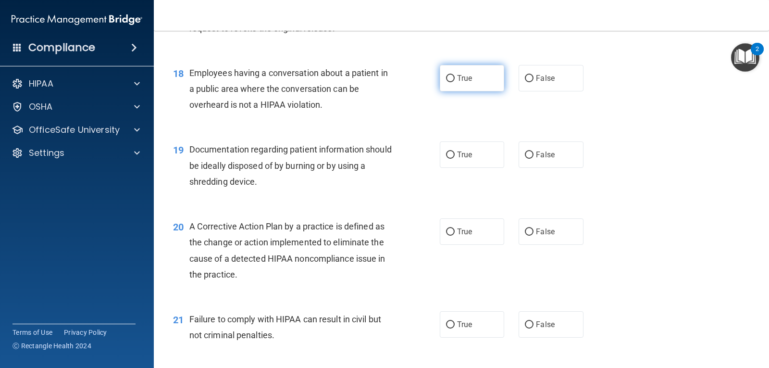
click at [447, 75] on input "True" at bounding box center [450, 78] width 9 height 7
radio input "true"
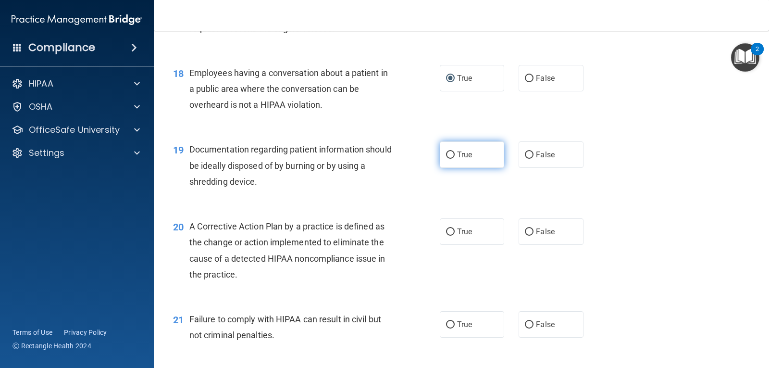
click at [447, 153] on input "True" at bounding box center [450, 154] width 9 height 7
radio input "true"
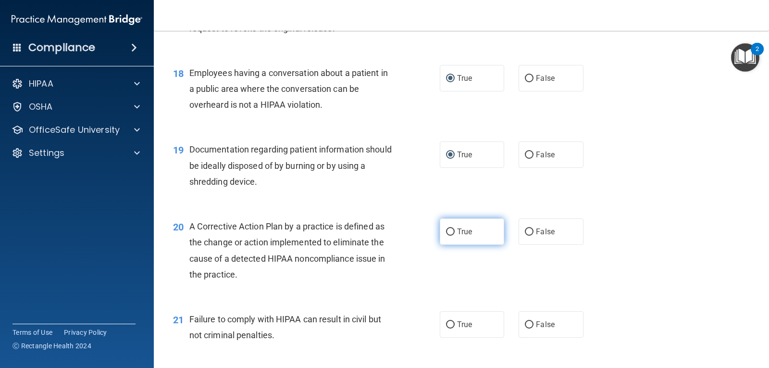
drag, startPoint x: 446, startPoint y: 229, endPoint x: 452, endPoint y: 224, distance: 8.0
click at [446, 228] on input "True" at bounding box center [450, 231] width 9 height 7
radio input "true"
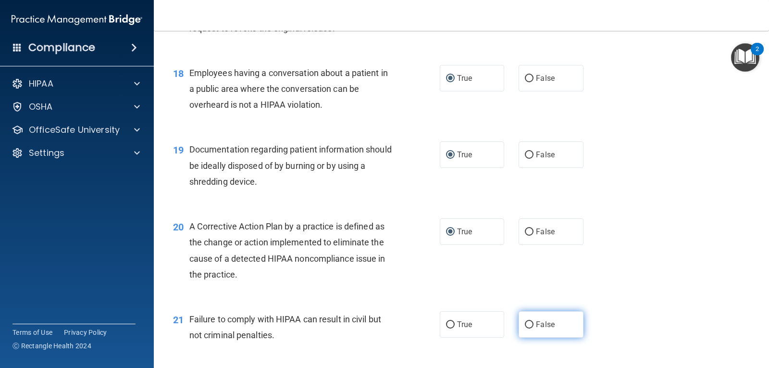
click at [525, 323] on input "False" at bounding box center [529, 324] width 9 height 7
radio input "true"
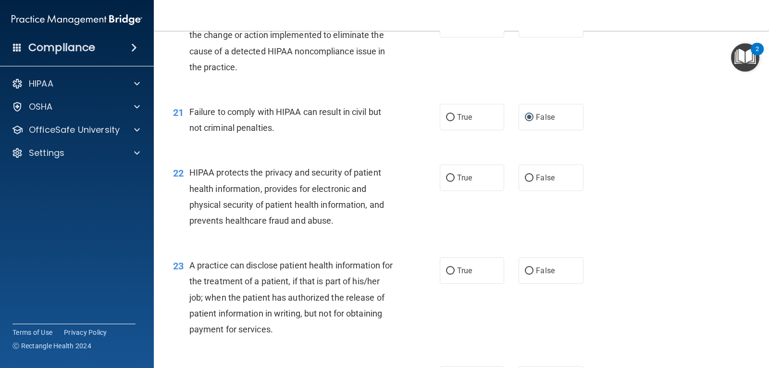
scroll to position [1592, 0]
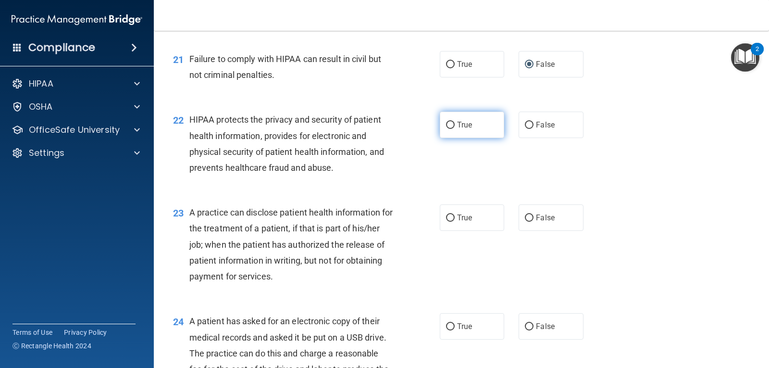
click at [446, 122] on input "True" at bounding box center [450, 125] width 9 height 7
radio input "true"
click at [447, 219] on input "True" at bounding box center [450, 217] width 9 height 7
radio input "true"
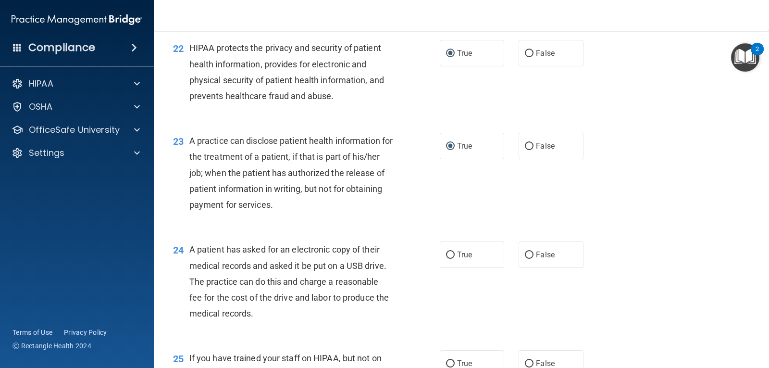
scroll to position [1667, 0]
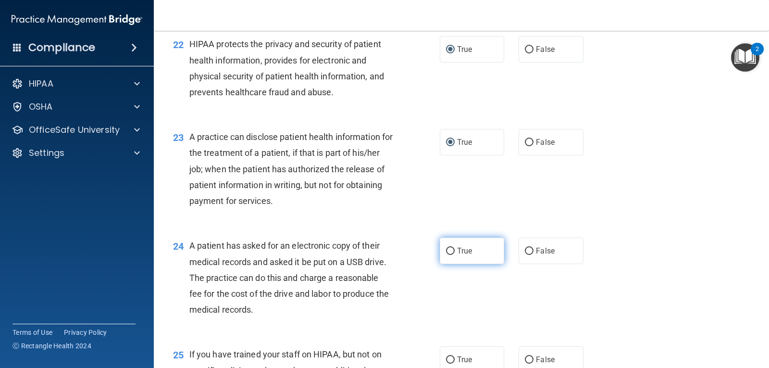
click at [448, 248] on input "True" at bounding box center [450, 251] width 9 height 7
radio input "true"
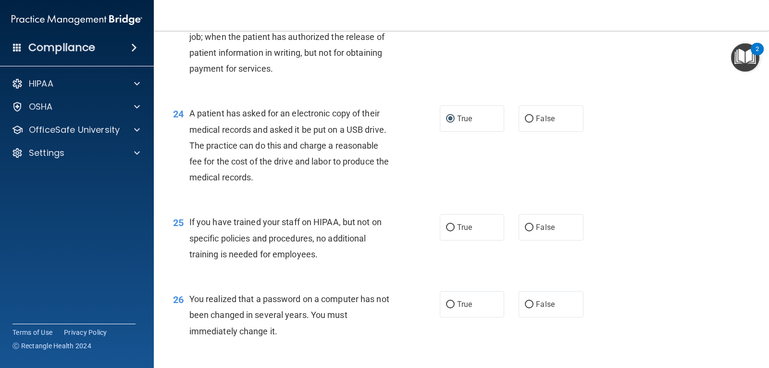
scroll to position [1841, 0]
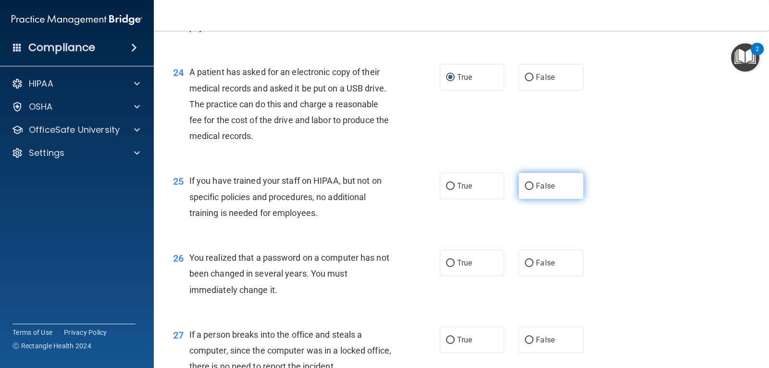
click at [526, 183] on input "False" at bounding box center [529, 186] width 9 height 7
radio input "true"
drag, startPoint x: 446, startPoint y: 261, endPoint x: 509, endPoint y: 266, distance: 63.7
click at [447, 261] on input "True" at bounding box center [450, 263] width 9 height 7
radio input "true"
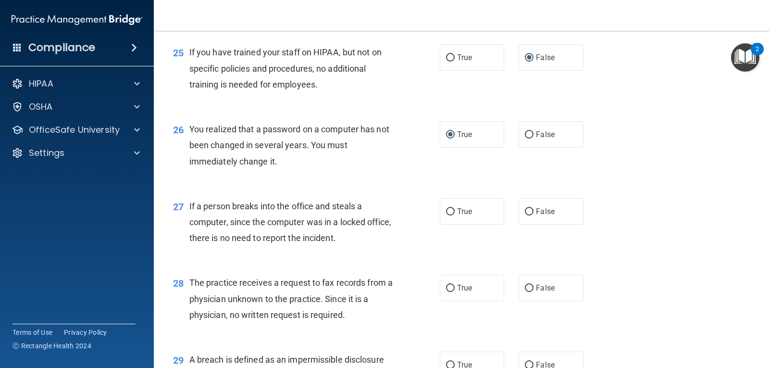
scroll to position [1973, 0]
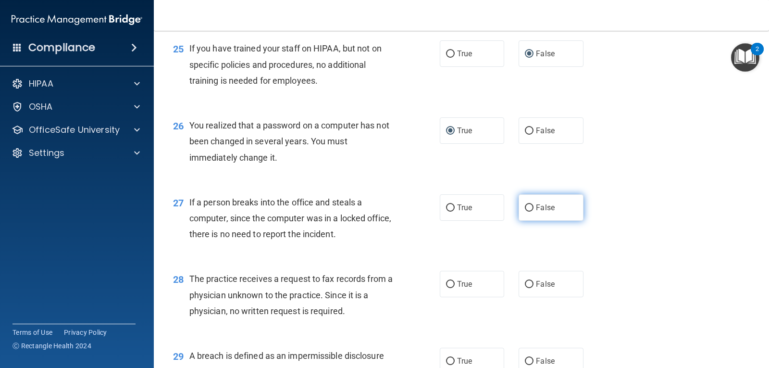
click at [525, 206] on input "False" at bounding box center [529, 207] width 9 height 7
radio input "true"
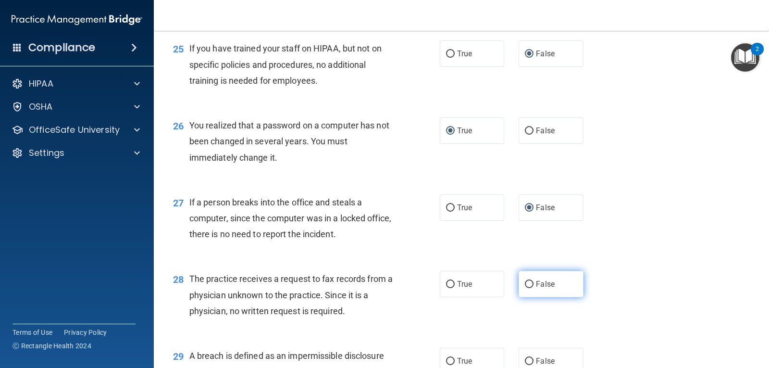
click at [527, 283] on input "False" at bounding box center [529, 284] width 9 height 7
radio input "true"
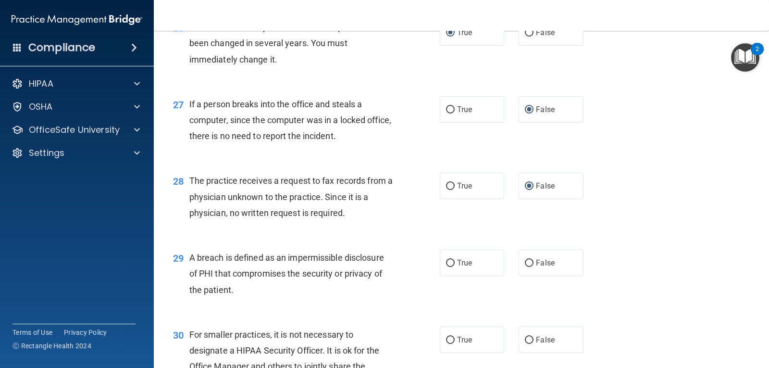
scroll to position [2086, 0]
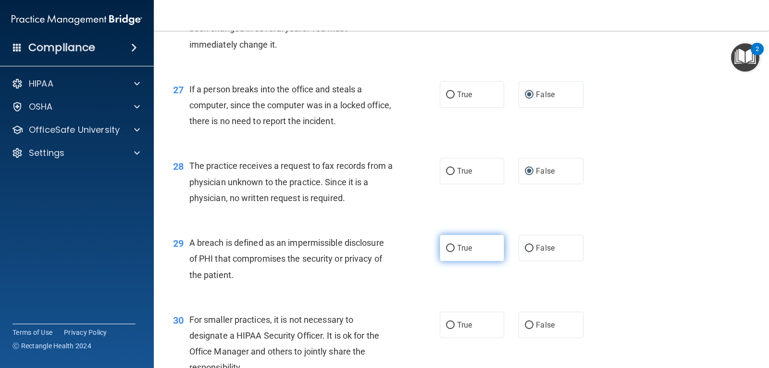
click at [446, 246] on input "True" at bounding box center [450, 248] width 9 height 7
radio input "true"
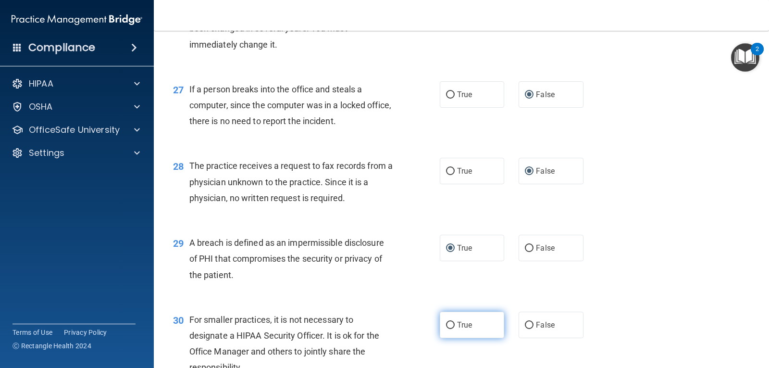
click at [452, 321] on label "True" at bounding box center [472, 324] width 64 height 26
click at [452, 322] on input "True" at bounding box center [450, 325] width 9 height 7
radio input "true"
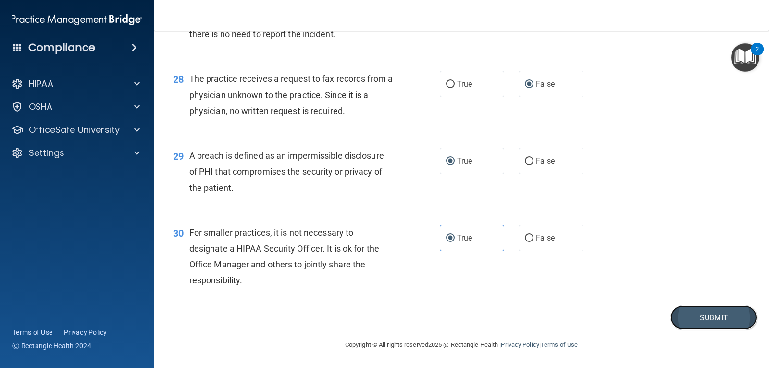
click at [702, 314] on button "Submit" at bounding box center [713, 317] width 87 height 25
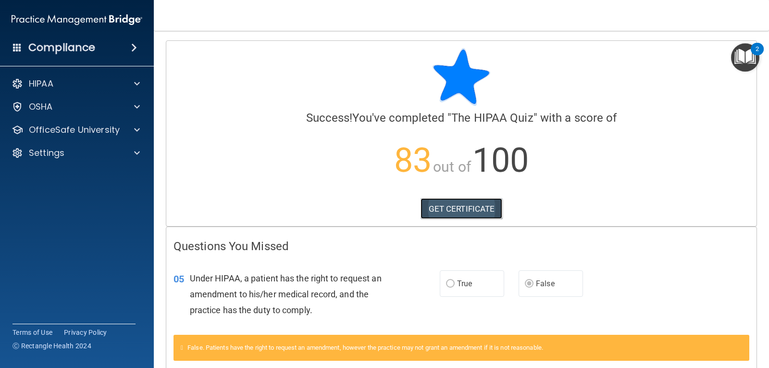
click at [455, 207] on link "GET CERTIFICATE" at bounding box center [462, 208] width 82 height 21
click at [137, 84] on span at bounding box center [137, 84] width 6 height 12
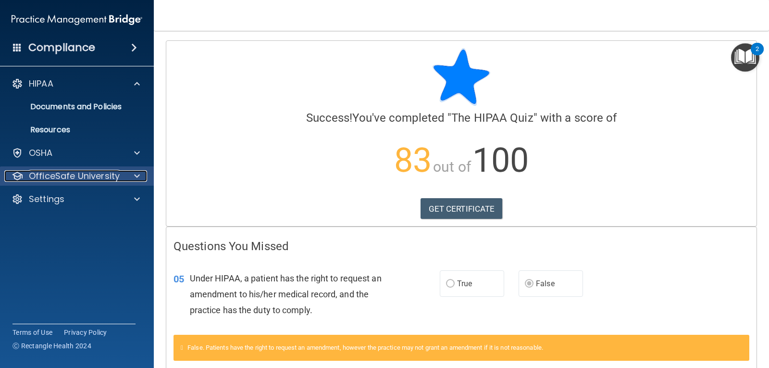
click at [143, 174] on div at bounding box center [136, 176] width 24 height 12
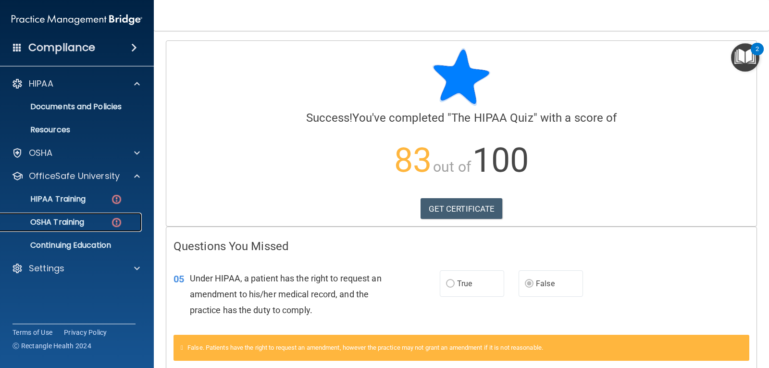
click at [77, 220] on p "OSHA Training" at bounding box center [45, 222] width 78 height 10
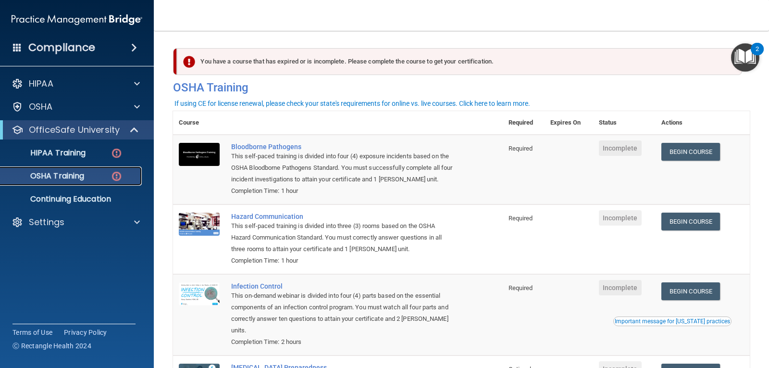
click at [101, 171] on div "OSHA Training" at bounding box center [71, 176] width 131 height 10
click at [117, 172] on img at bounding box center [117, 176] width 12 height 12
click at [81, 149] on p "HIPAA Training" at bounding box center [45, 153] width 79 height 10
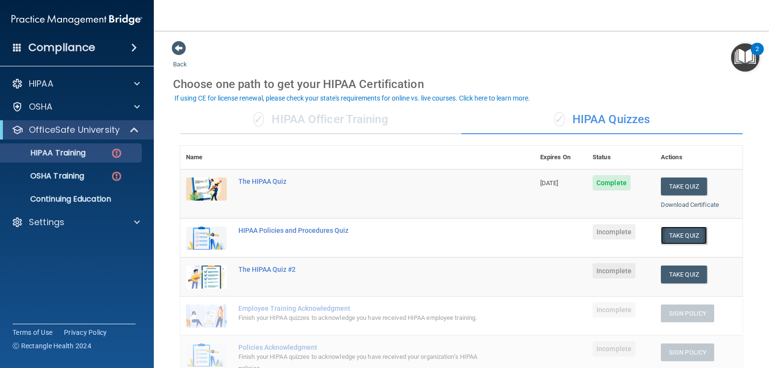
click at [681, 238] on button "Take Quiz" at bounding box center [684, 235] width 46 height 18
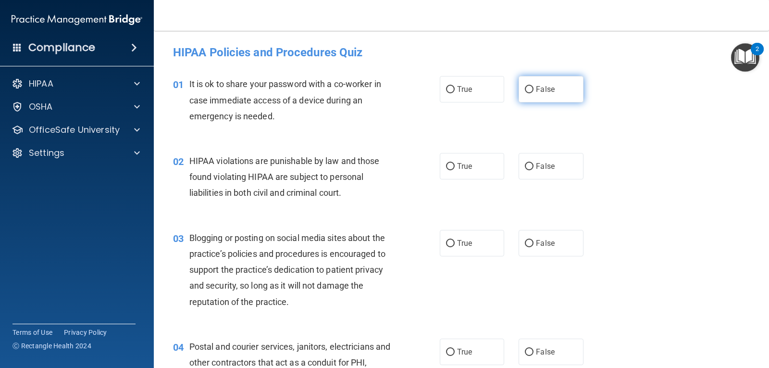
click at [525, 86] on input "False" at bounding box center [529, 89] width 9 height 7
radio input "true"
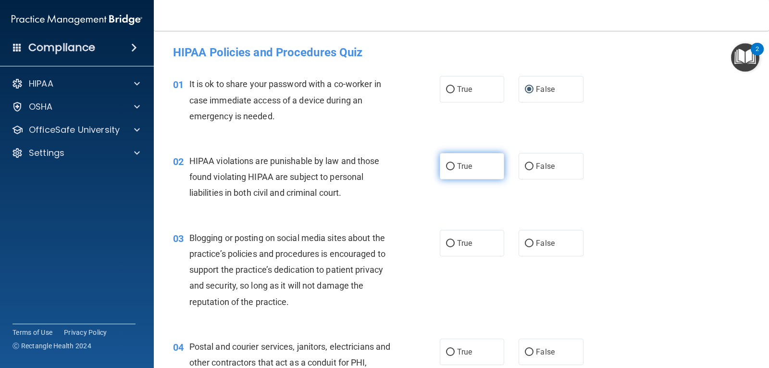
click at [447, 163] on input "True" at bounding box center [450, 166] width 9 height 7
radio input "true"
click at [526, 242] on input "False" at bounding box center [529, 243] width 9 height 7
radio input "true"
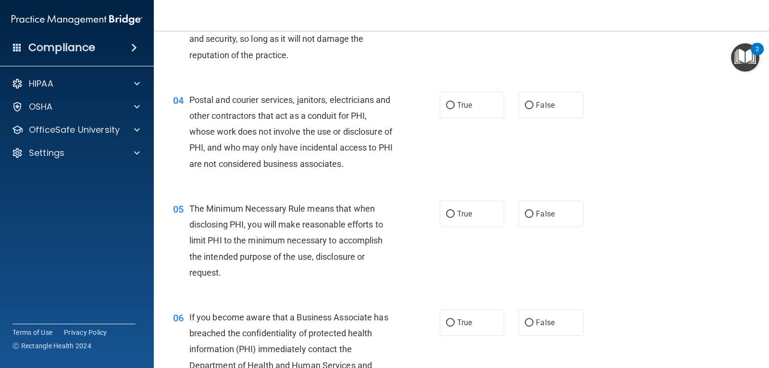
scroll to position [263, 0]
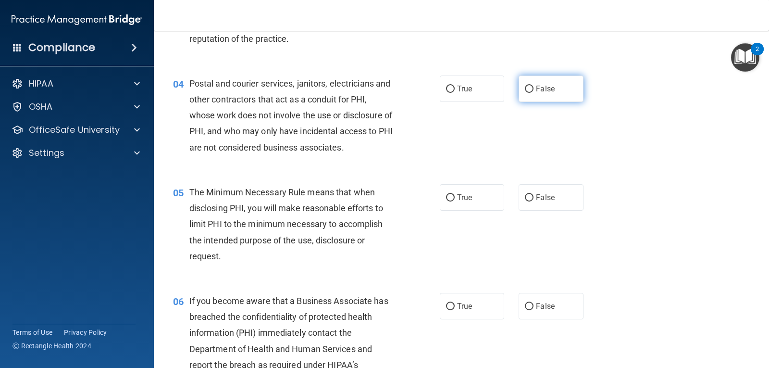
click at [525, 87] on input "False" at bounding box center [529, 89] width 9 height 7
radio input "true"
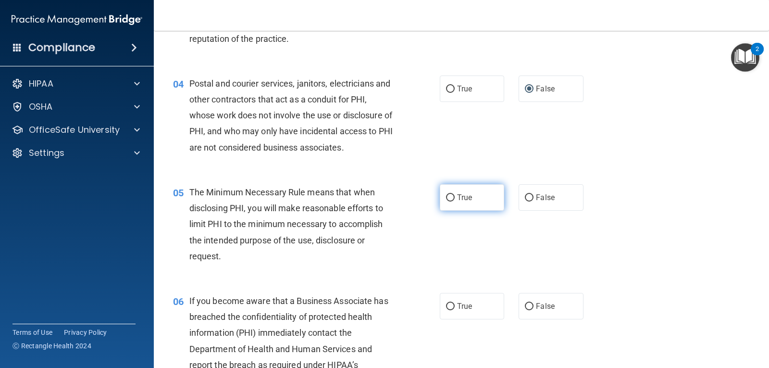
click at [450, 195] on input "True" at bounding box center [450, 197] width 9 height 7
radio input "true"
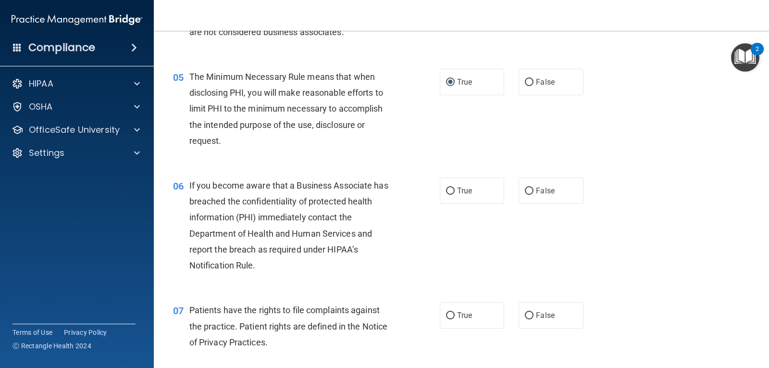
scroll to position [415, 0]
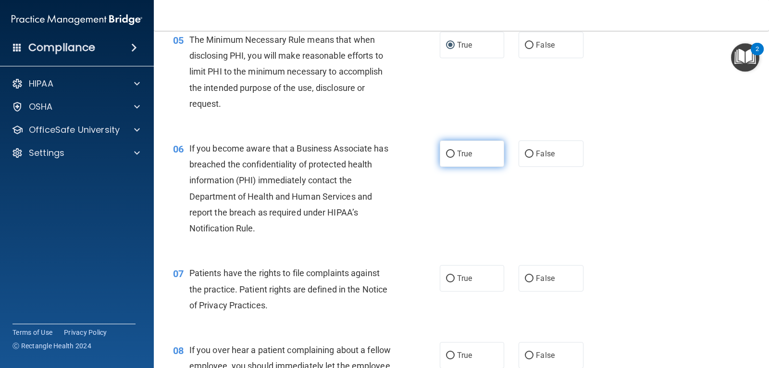
drag, startPoint x: 446, startPoint y: 150, endPoint x: 450, endPoint y: 147, distance: 5.5
click at [447, 147] on label "True" at bounding box center [472, 153] width 64 height 26
click at [447, 150] on input "True" at bounding box center [450, 153] width 9 height 7
radio input "true"
drag, startPoint x: 446, startPoint y: 274, endPoint x: 456, endPoint y: 274, distance: 9.6
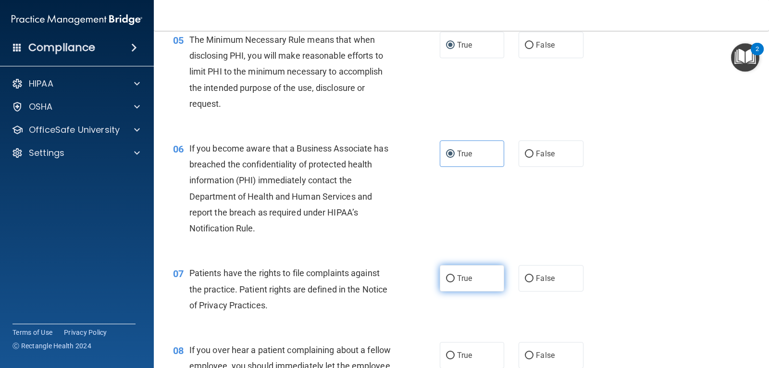
click at [450, 274] on label "True" at bounding box center [472, 278] width 64 height 26
click at [450, 275] on input "True" at bounding box center [450, 278] width 9 height 7
radio input "true"
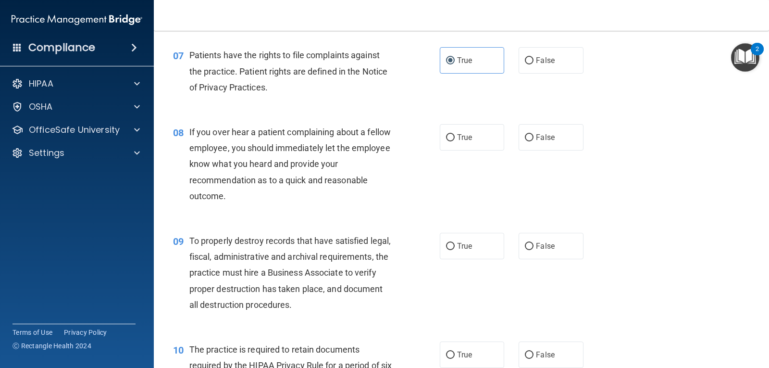
scroll to position [575, 0]
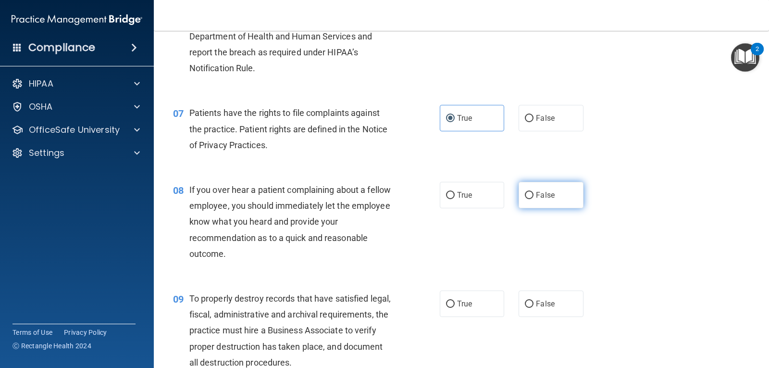
click at [527, 195] on input "False" at bounding box center [529, 195] width 9 height 7
radio input "true"
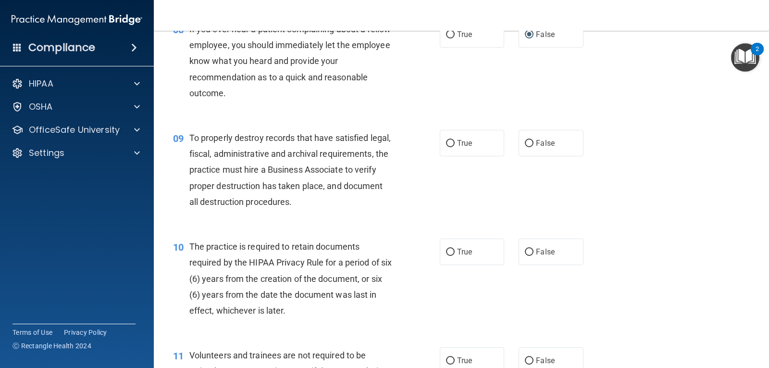
scroll to position [740, 0]
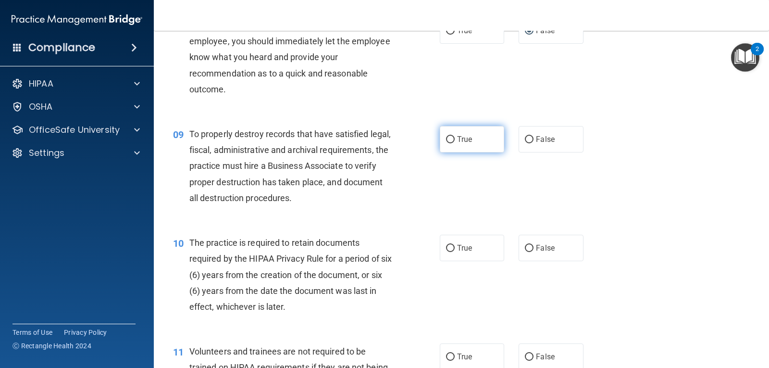
click at [447, 140] on input "True" at bounding box center [450, 139] width 9 height 7
radio input "true"
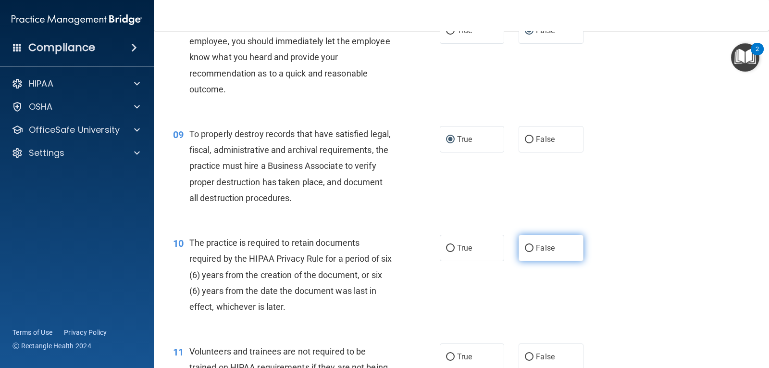
click at [525, 248] on input "False" at bounding box center [529, 248] width 9 height 7
radio input "true"
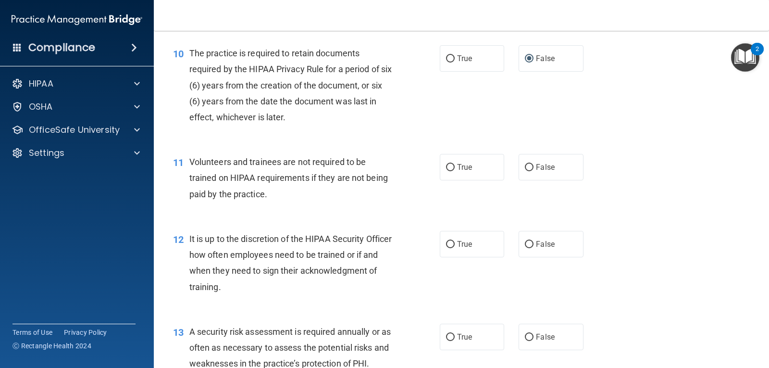
scroll to position [950, 0]
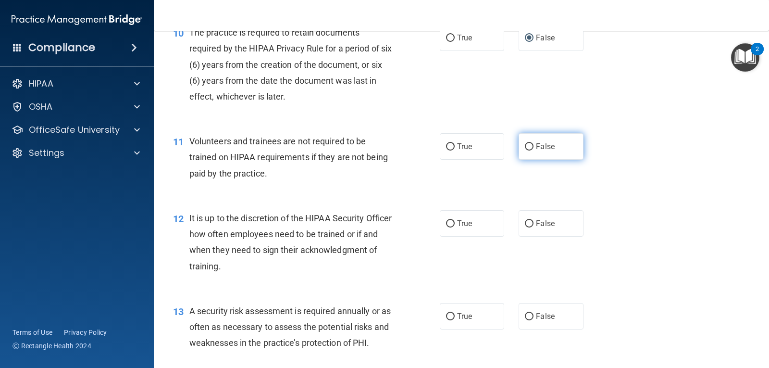
click at [526, 144] on input "False" at bounding box center [529, 146] width 9 height 7
radio input "true"
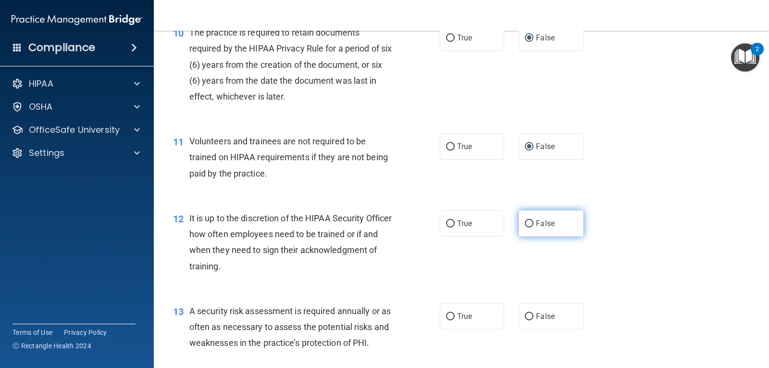
click at [528, 220] on input "False" at bounding box center [529, 223] width 9 height 7
radio input "true"
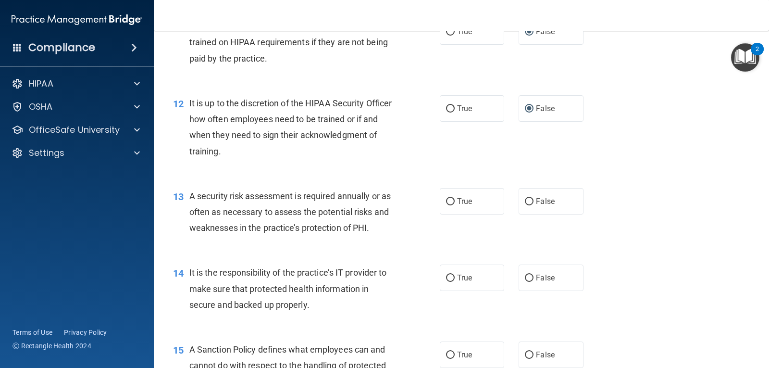
scroll to position [1073, 0]
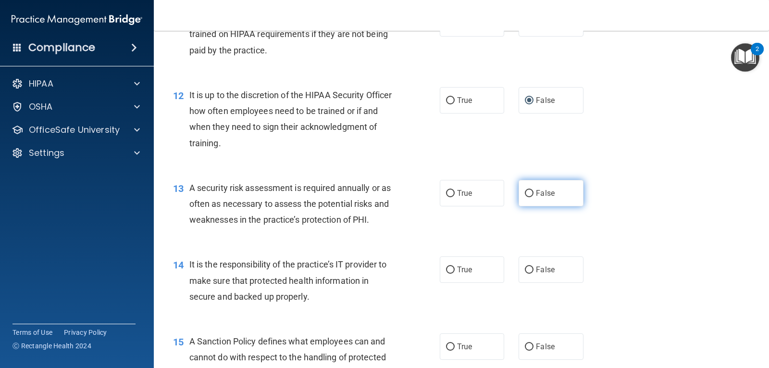
click at [528, 192] on input "False" at bounding box center [529, 193] width 9 height 7
radio input "true"
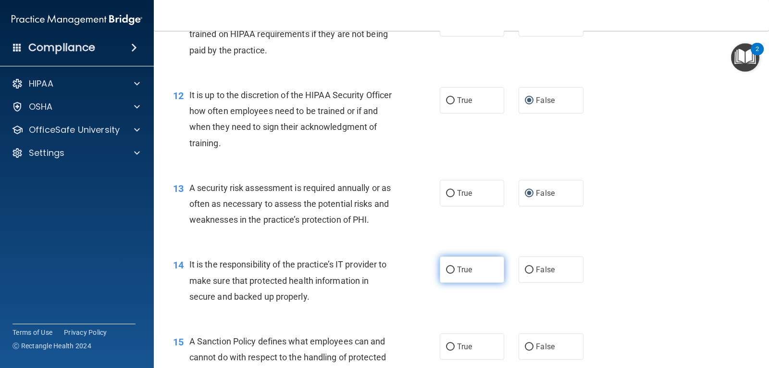
drag, startPoint x: 446, startPoint y: 266, endPoint x: 460, endPoint y: 264, distance: 14.0
click at [453, 266] on label "True" at bounding box center [472, 269] width 64 height 26
click at [453, 266] on input "True" at bounding box center [450, 269] width 9 height 7
radio input "true"
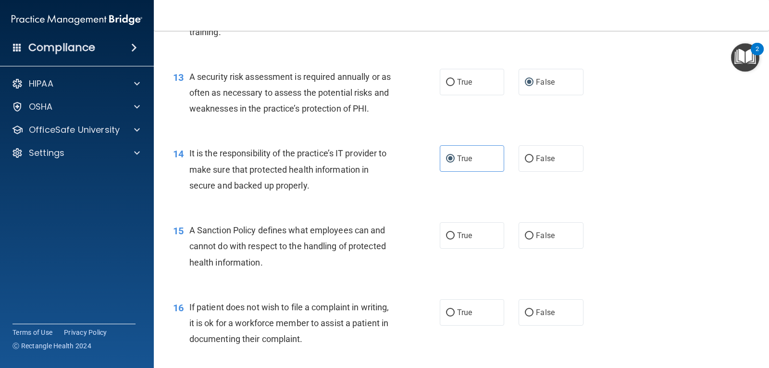
scroll to position [1213, 0]
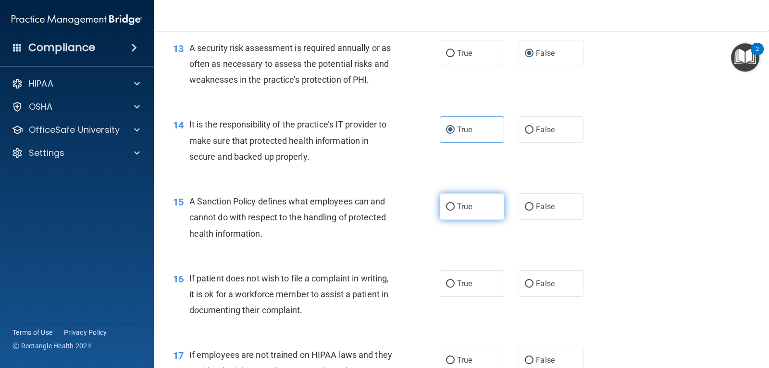
click at [447, 204] on input "True" at bounding box center [450, 206] width 9 height 7
radio input "true"
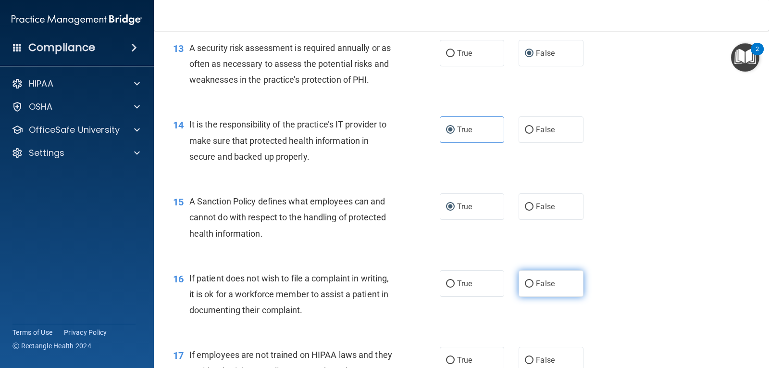
drag, startPoint x: 526, startPoint y: 273, endPoint x: 544, endPoint y: 272, distance: 17.4
click at [544, 272] on label "False" at bounding box center [551, 283] width 64 height 26
click at [533, 280] on input "False" at bounding box center [529, 283] width 9 height 7
radio input "true"
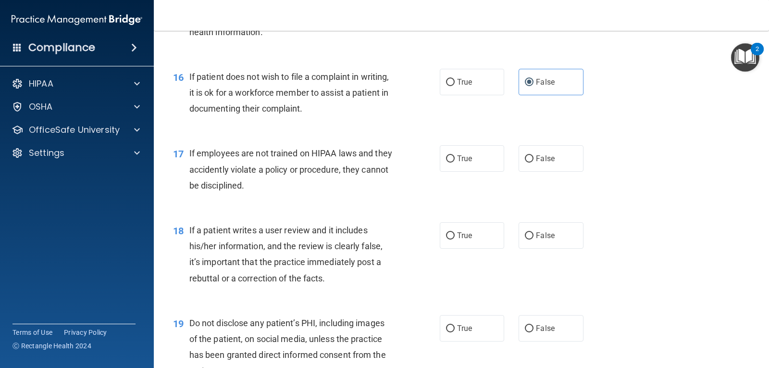
scroll to position [1430, 0]
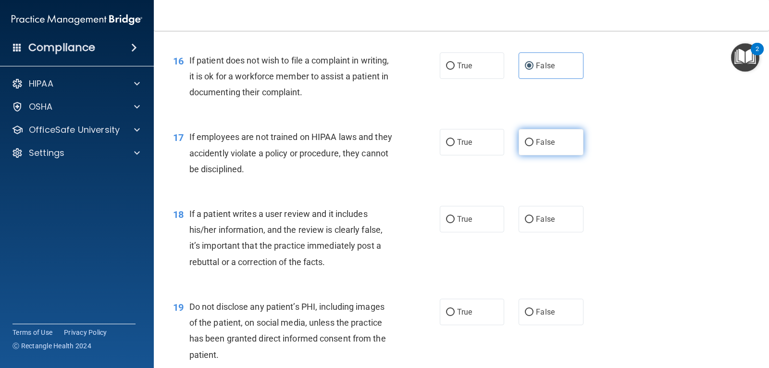
click at [527, 140] on input "False" at bounding box center [529, 142] width 9 height 7
radio input "true"
drag, startPoint x: 526, startPoint y: 218, endPoint x: 587, endPoint y: 238, distance: 64.6
click at [526, 219] on input "False" at bounding box center [529, 219] width 9 height 7
radio input "true"
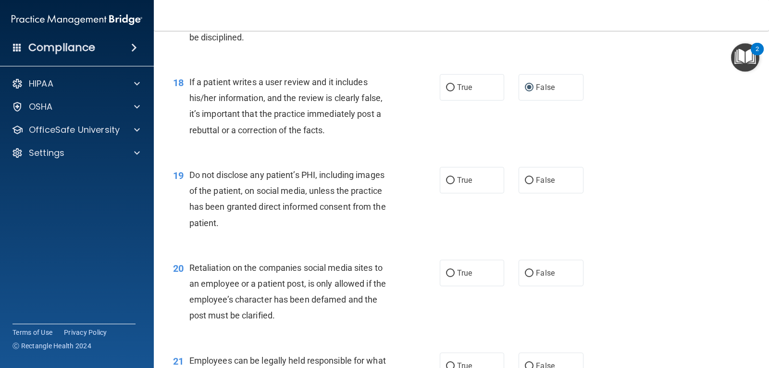
scroll to position [1611, 0]
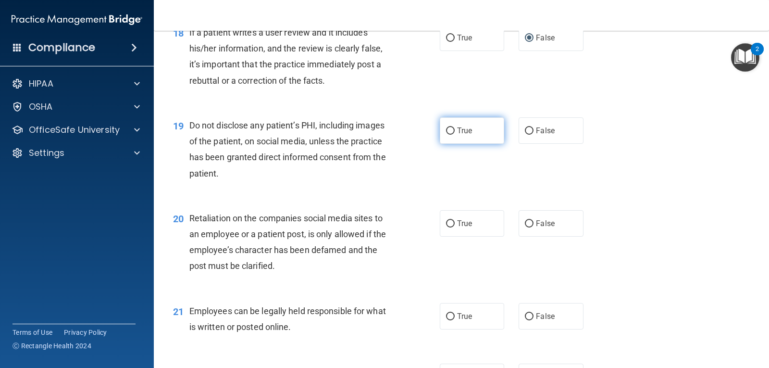
click at [446, 132] on input "True" at bounding box center [450, 130] width 9 height 7
radio input "true"
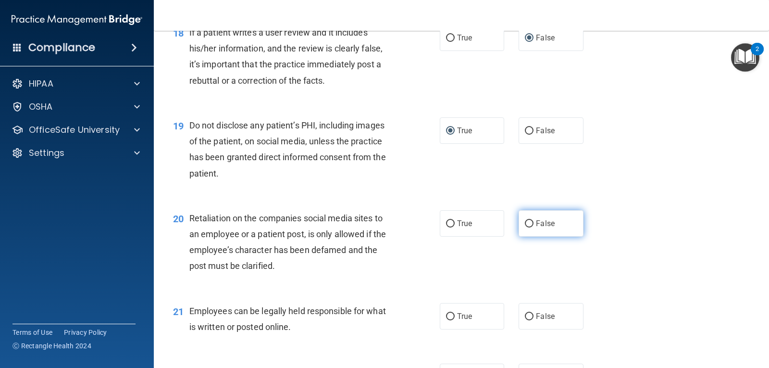
click at [526, 224] on input "False" at bounding box center [529, 223] width 9 height 7
radio input "true"
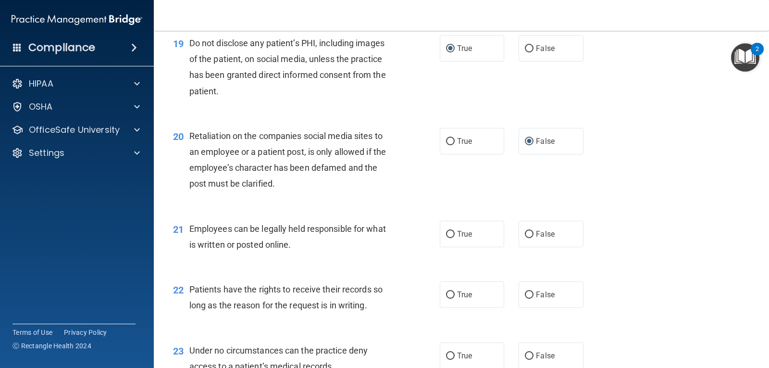
scroll to position [1776, 0]
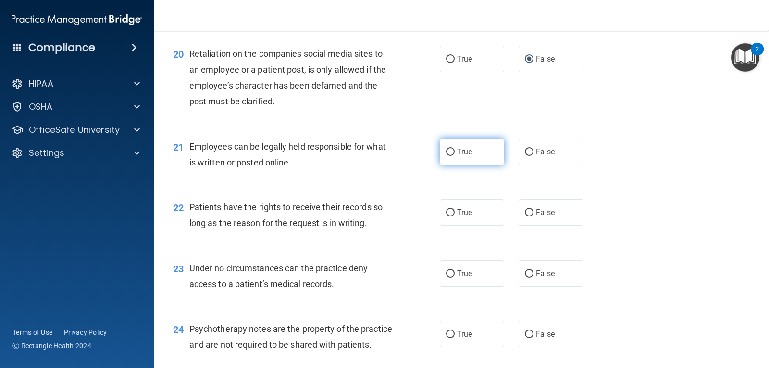
click at [447, 145] on label "True" at bounding box center [472, 151] width 64 height 26
click at [447, 149] on input "True" at bounding box center [450, 152] width 9 height 7
radio input "true"
click at [449, 150] on input "True" at bounding box center [450, 152] width 9 height 7
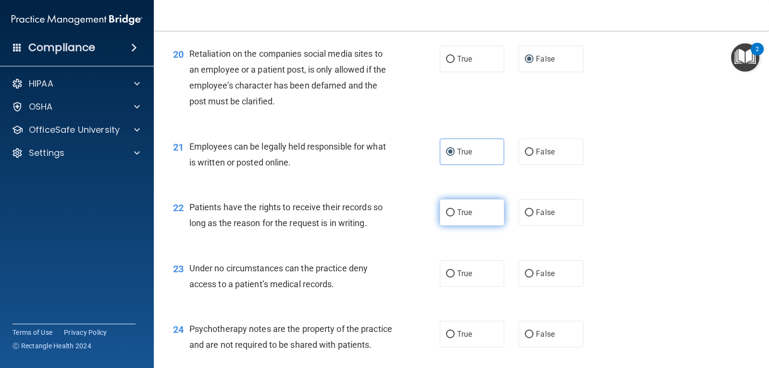
click at [449, 212] on input "True" at bounding box center [450, 212] width 9 height 7
radio input "true"
click at [529, 268] on label "False" at bounding box center [551, 273] width 64 height 26
click at [529, 270] on input "False" at bounding box center [529, 273] width 9 height 7
radio input "true"
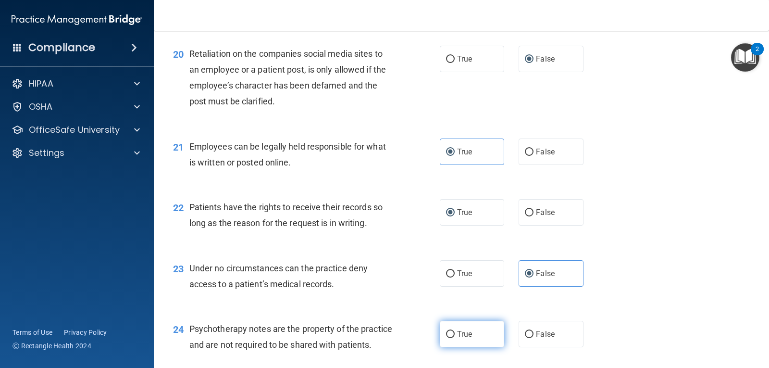
click at [449, 333] on input "True" at bounding box center [450, 334] width 9 height 7
radio input "true"
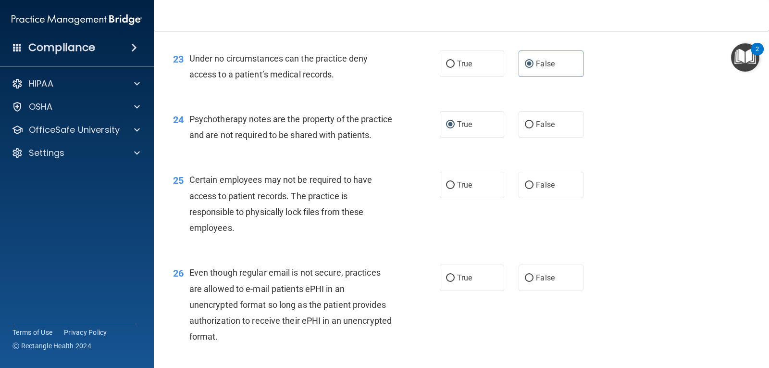
scroll to position [2002, 0]
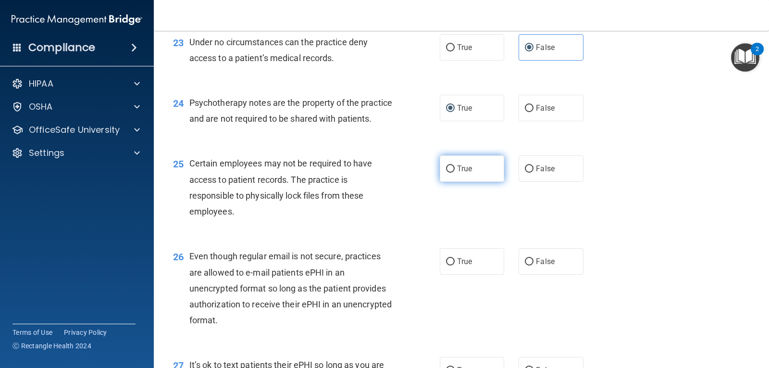
click at [448, 173] on input "True" at bounding box center [450, 168] width 9 height 7
radio input "true"
drag, startPoint x: 524, startPoint y: 275, endPoint x: 609, endPoint y: 298, distance: 88.0
click at [531, 274] on label "False" at bounding box center [551, 261] width 64 height 26
click at [531, 265] on input "False" at bounding box center [529, 261] width 9 height 7
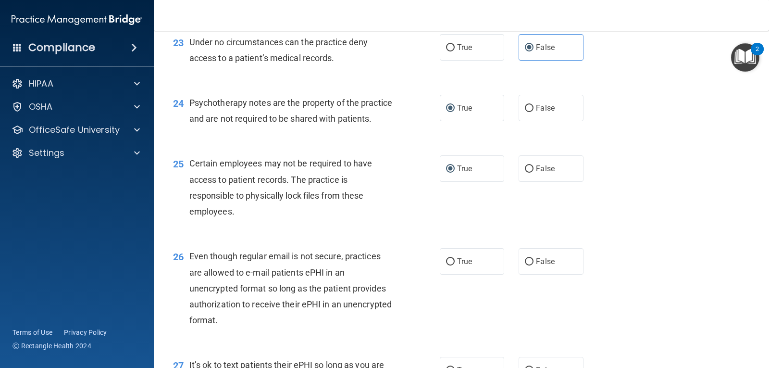
radio input "true"
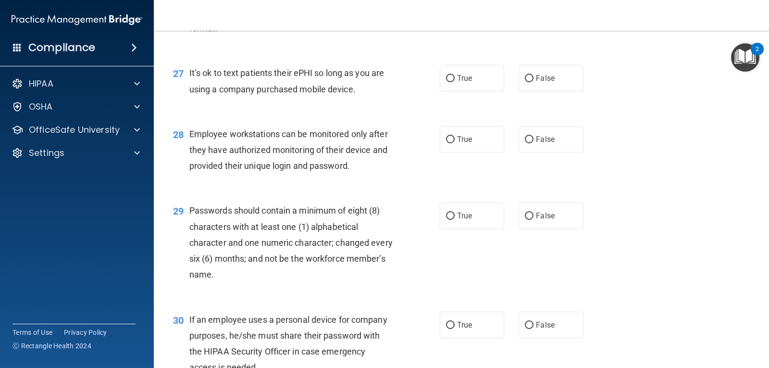
scroll to position [2314, 0]
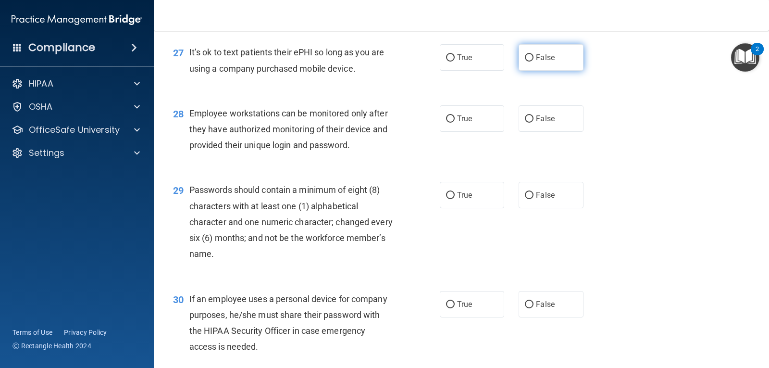
click at [528, 62] on input "False" at bounding box center [529, 57] width 9 height 7
radio input "true"
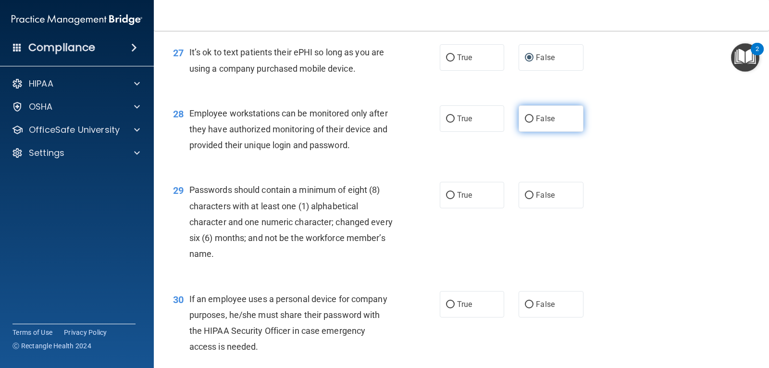
drag, startPoint x: 524, startPoint y: 130, endPoint x: 518, endPoint y: 147, distance: 17.9
click at [525, 123] on input "False" at bounding box center [529, 118] width 9 height 7
radio input "true"
click at [446, 199] on input "True" at bounding box center [450, 195] width 9 height 7
radio input "true"
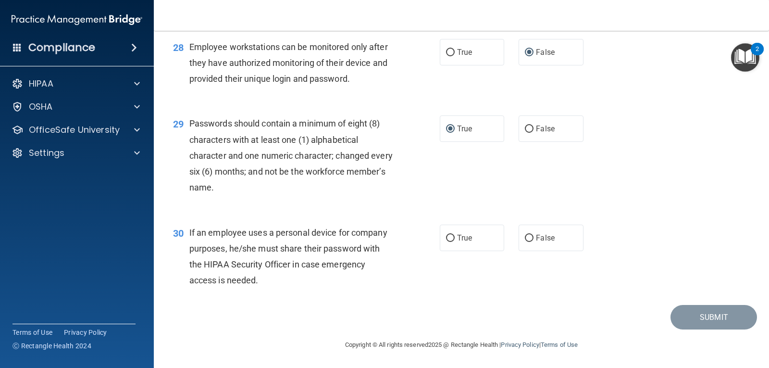
scroll to position [2396, 0]
click at [525, 237] on input "False" at bounding box center [529, 238] width 9 height 7
radio input "true"
click at [692, 317] on button "Submit" at bounding box center [713, 317] width 87 height 25
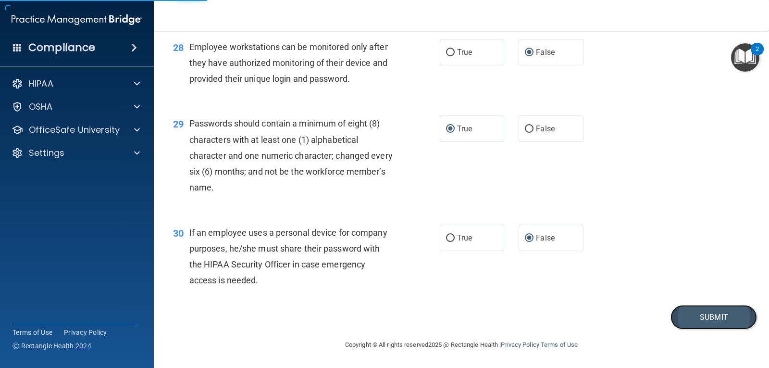
click at [699, 311] on button "Submit" at bounding box center [713, 317] width 87 height 25
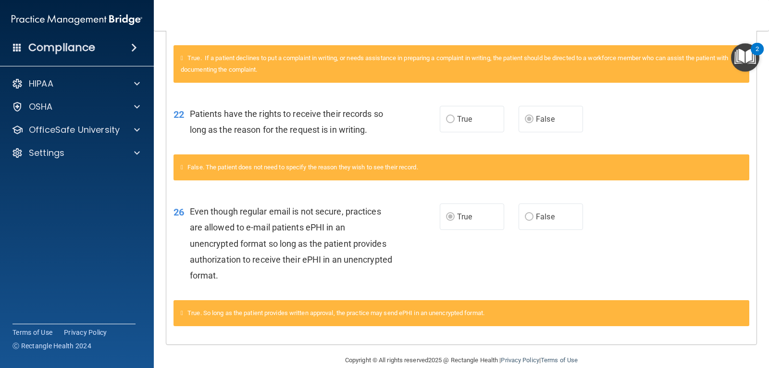
scroll to position [1302, 0]
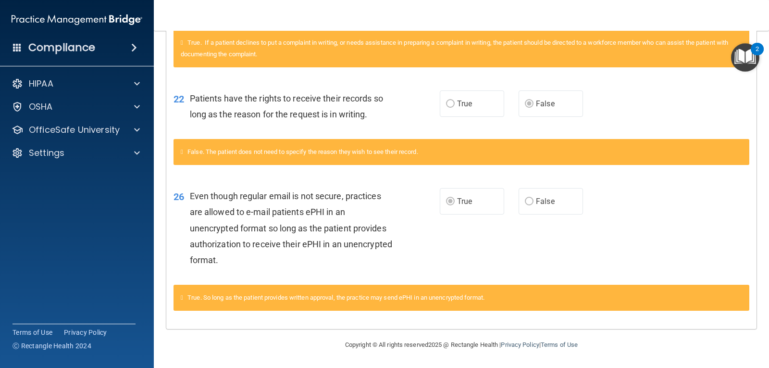
click at [136, 44] on span at bounding box center [134, 48] width 6 height 12
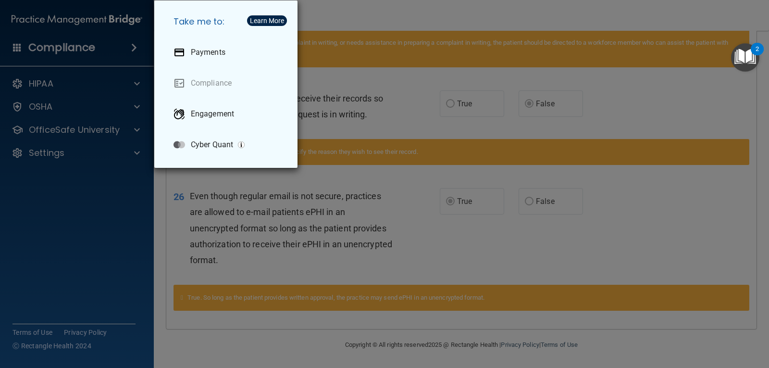
click at [375, 76] on div "Take me to: Payments Compliance Engagement Cyber Quant" at bounding box center [384, 184] width 769 height 368
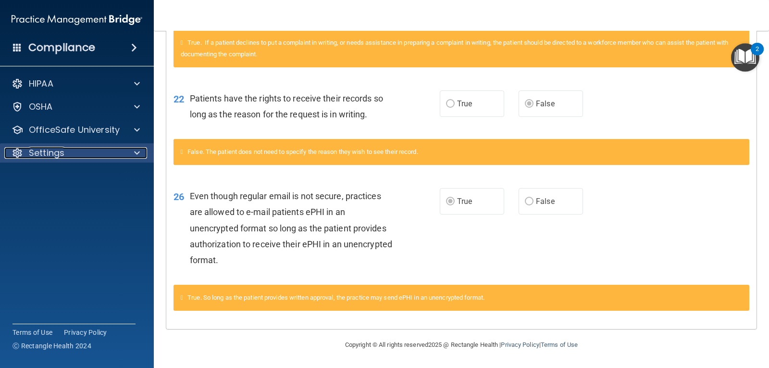
click at [136, 150] on span at bounding box center [137, 153] width 6 height 12
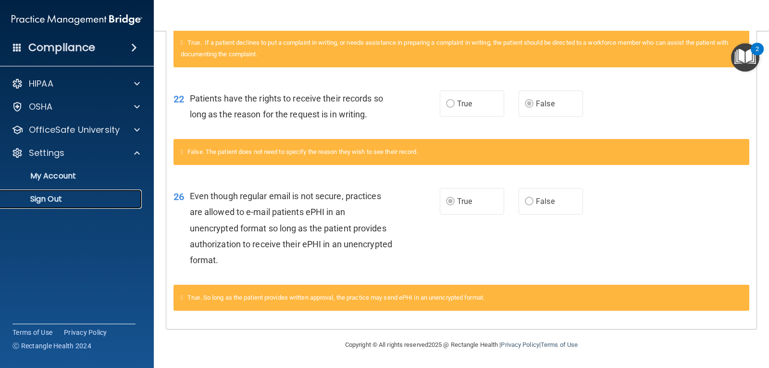
click at [42, 196] on p "Sign Out" at bounding box center [71, 199] width 131 height 10
